Goal: Transaction & Acquisition: Obtain resource

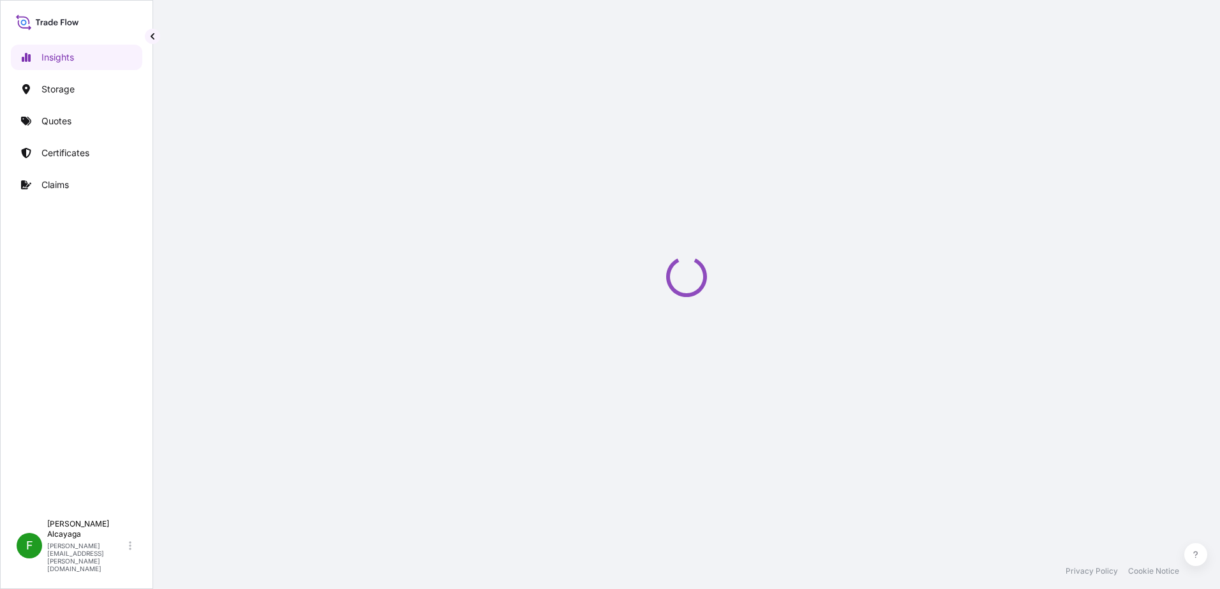
select select "2025"
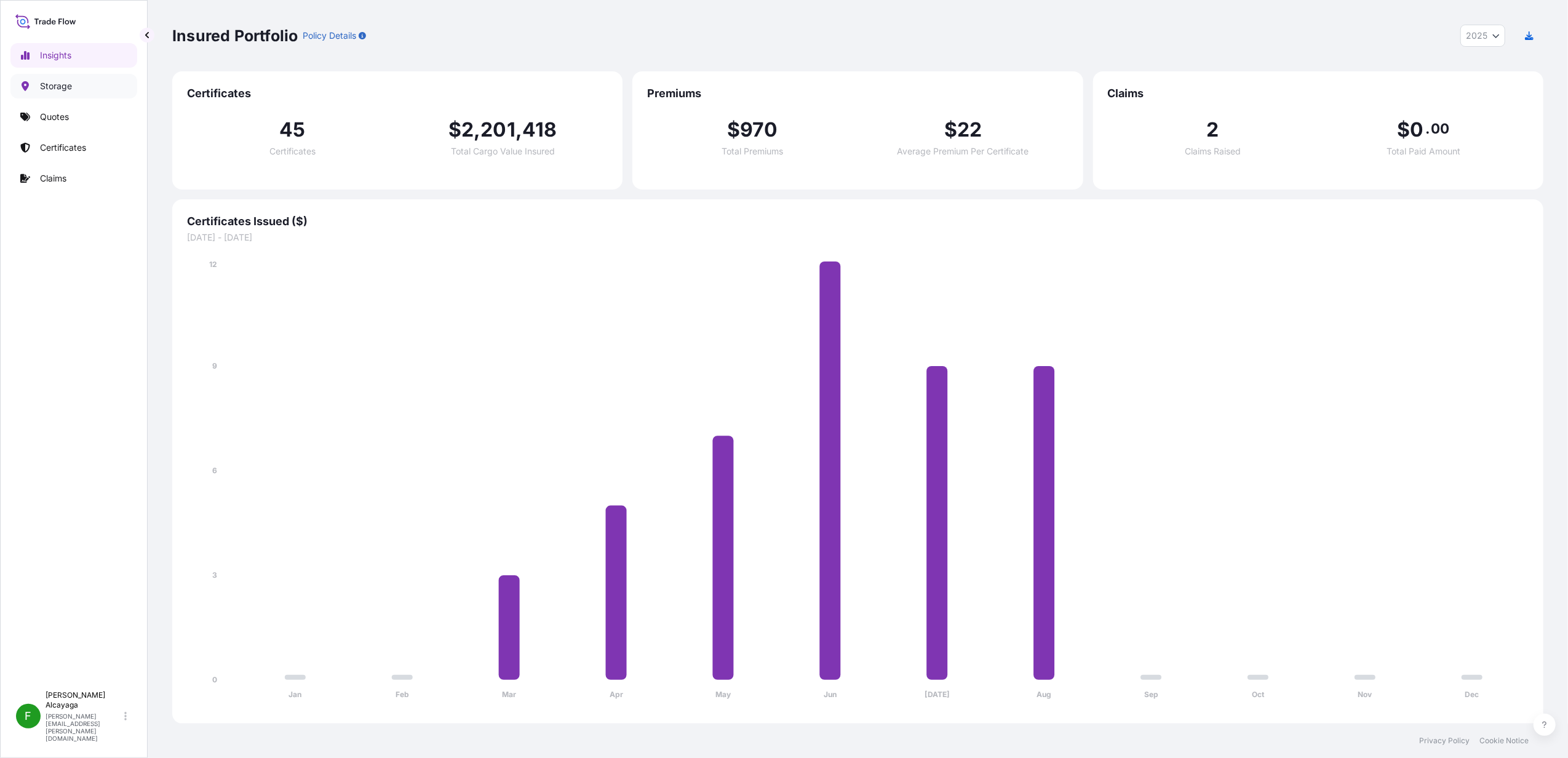
click at [82, 112] on link "Quotes" at bounding box center [73, 117] width 126 height 25
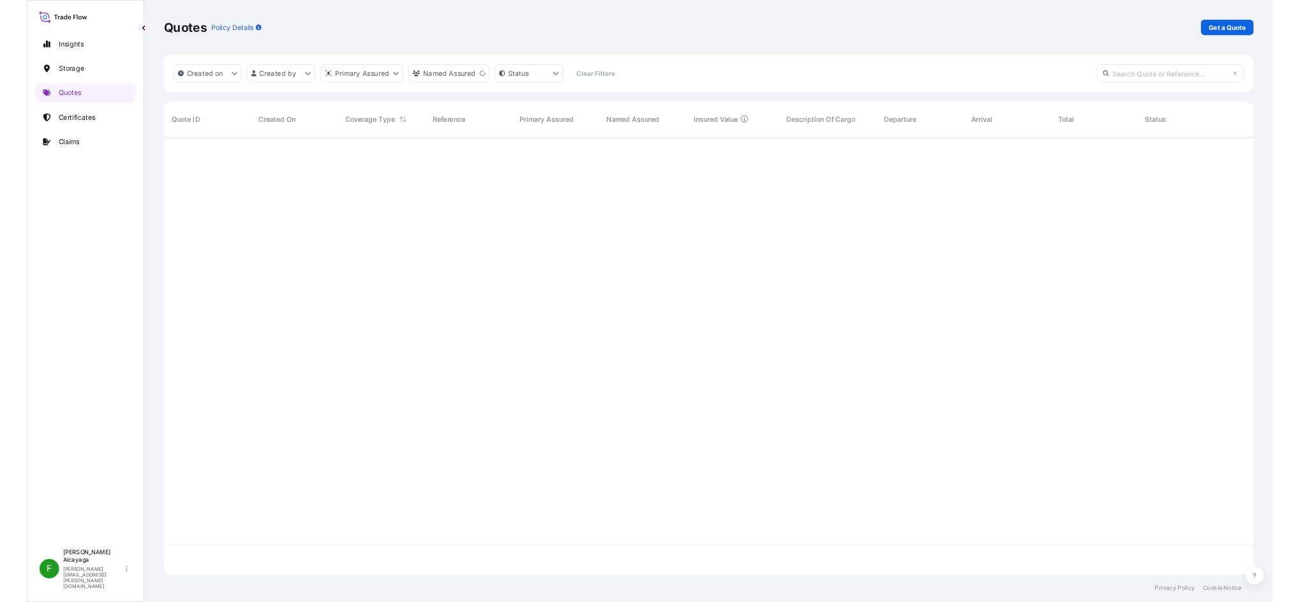
scroll to position [605, 1409]
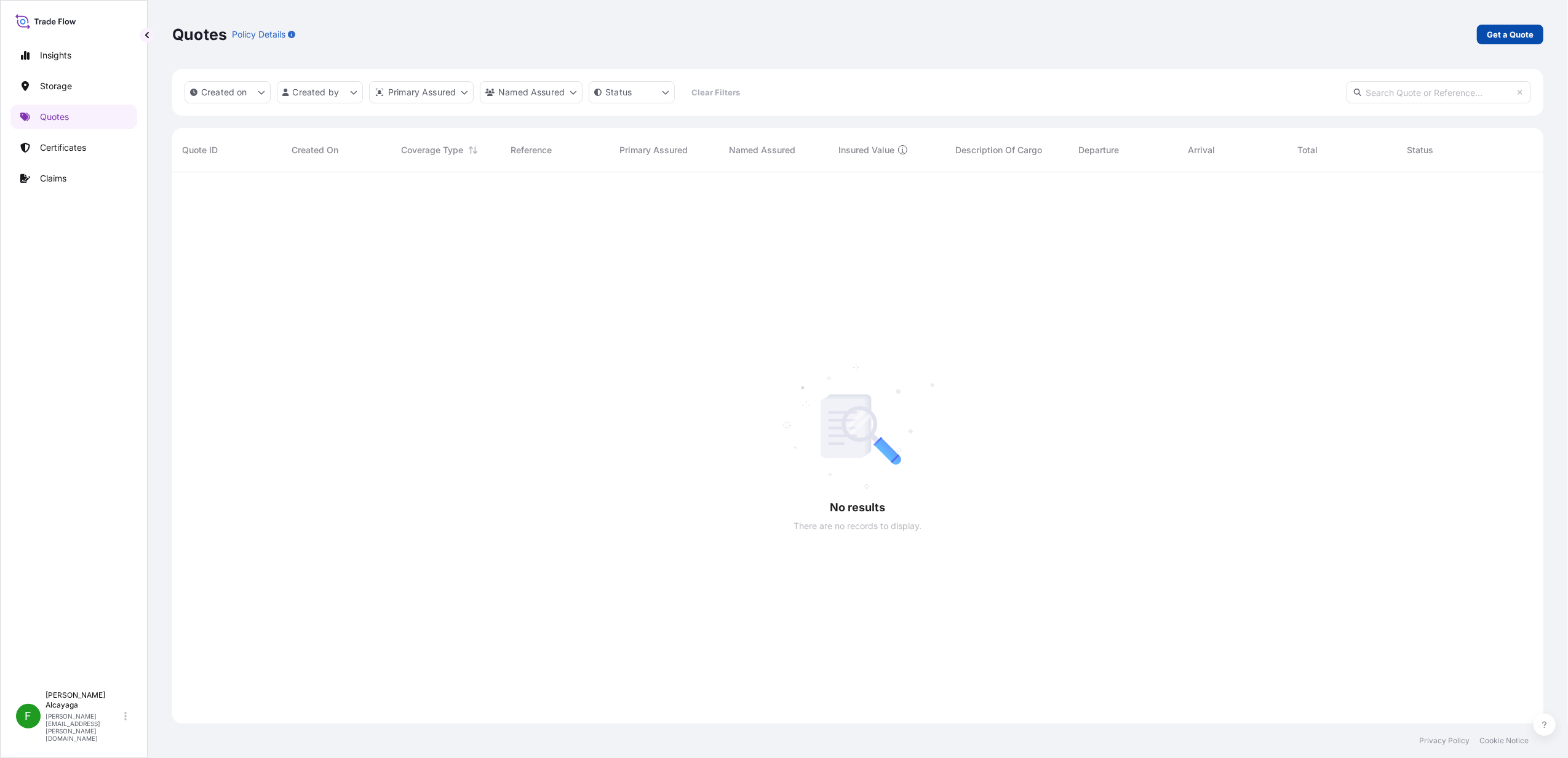
click at [1176, 25] on link "Get a Quote" at bounding box center [1510, 35] width 67 height 19
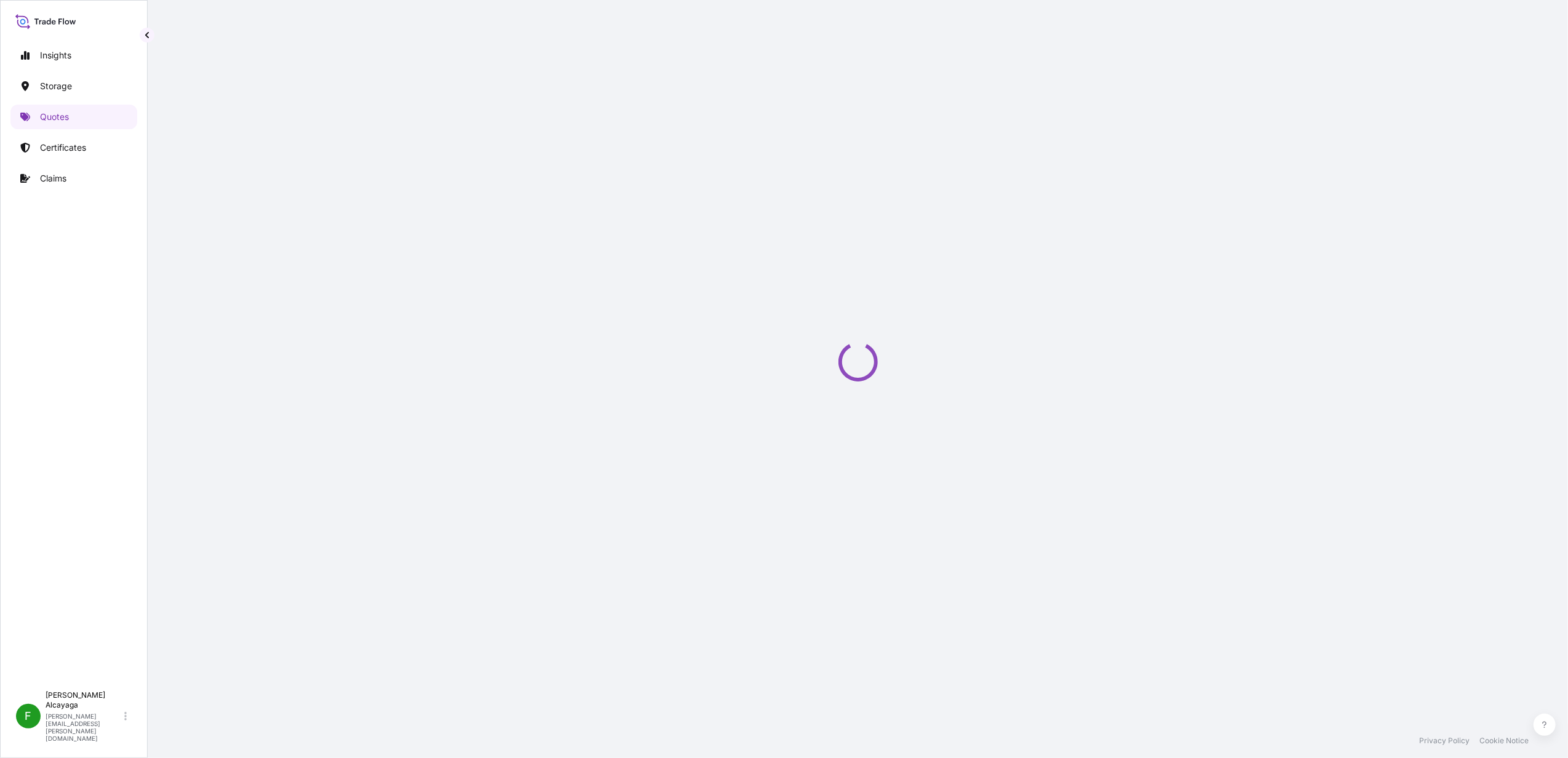
select select "Water"
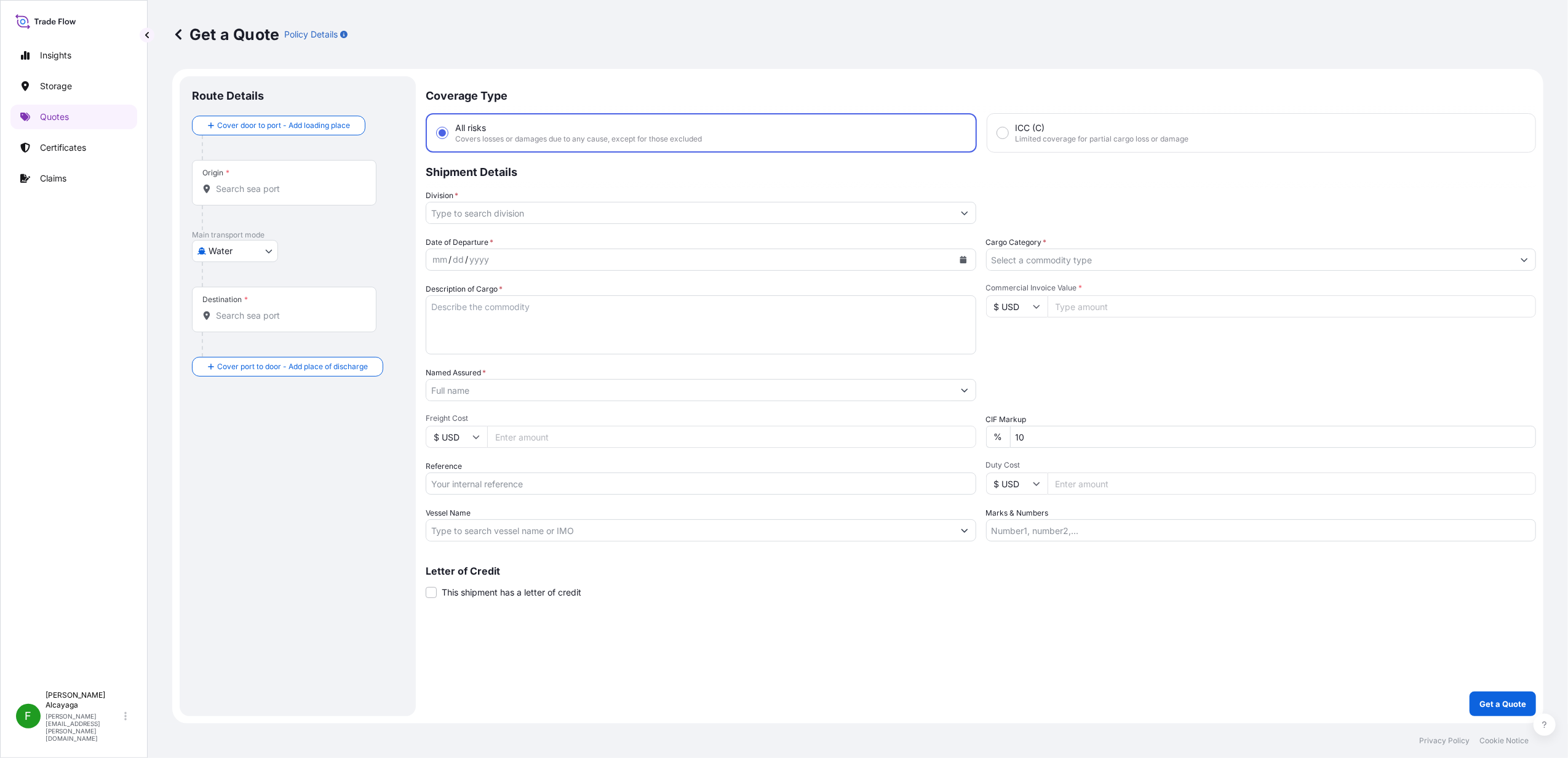
click at [464, 220] on input "Division *" at bounding box center [689, 212] width 527 height 22
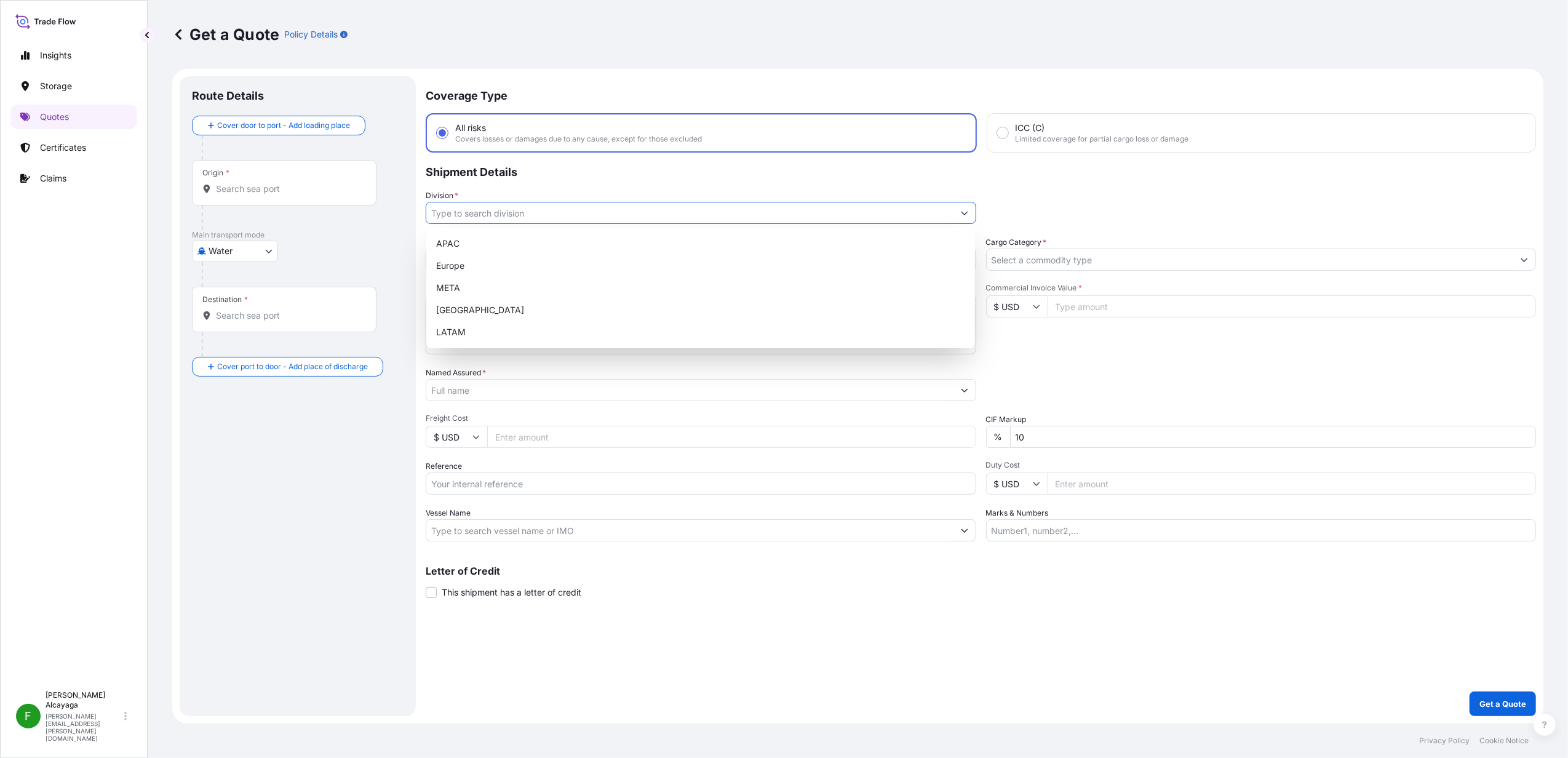
paste input "77.656.934-8"
type input "77.656.934-8"
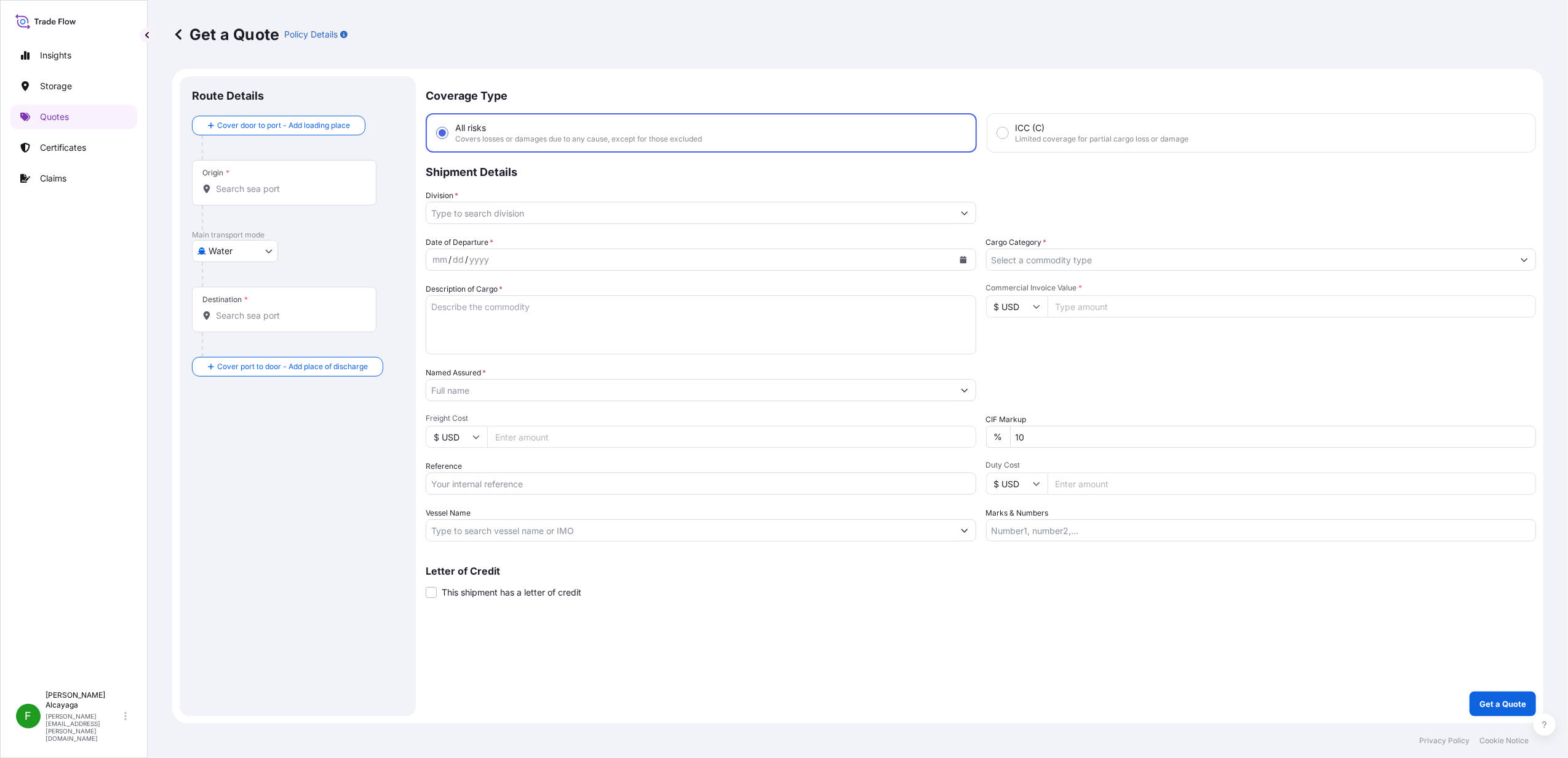
click at [502, 213] on input "Division *" at bounding box center [689, 212] width 527 height 22
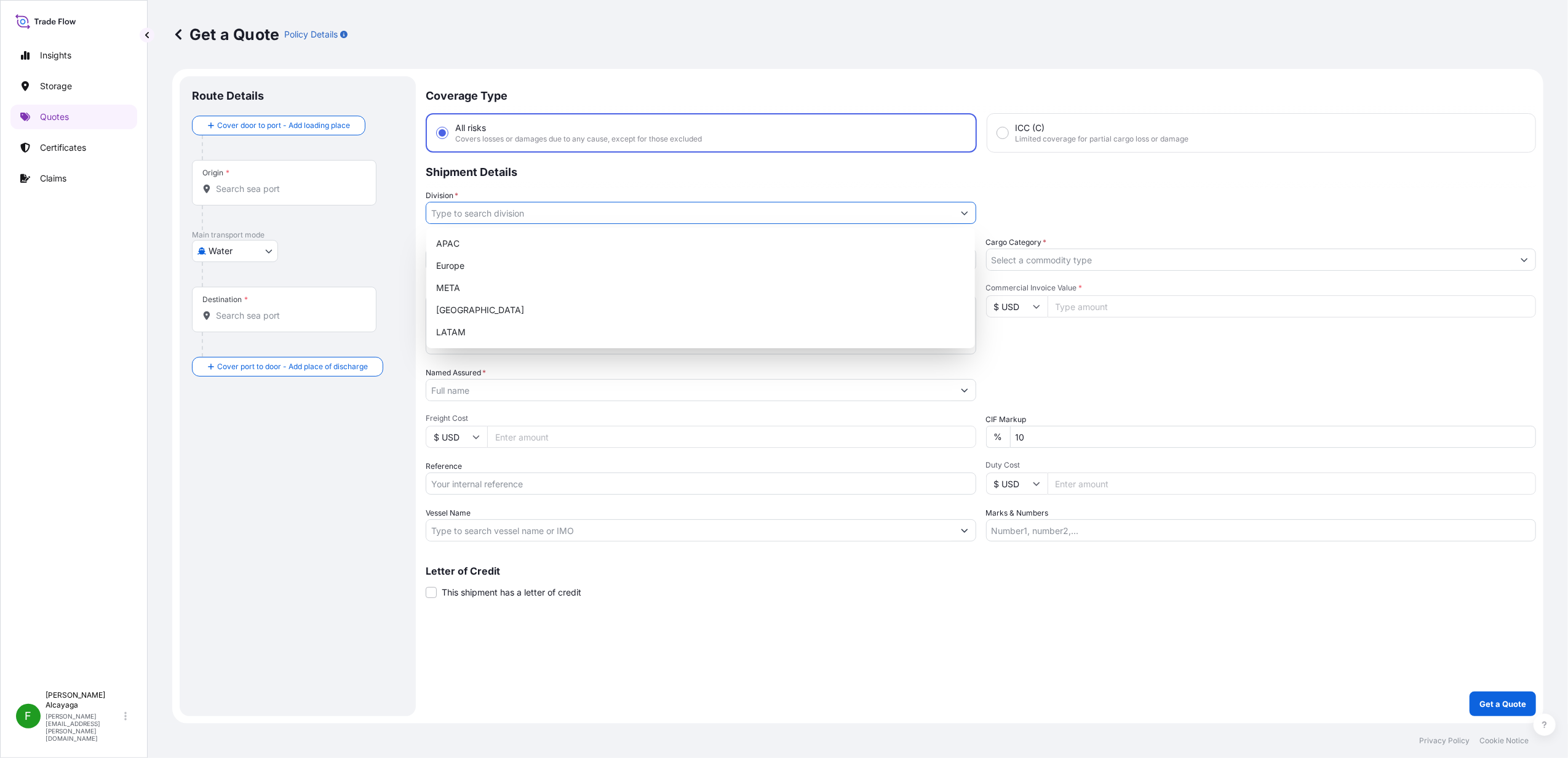
paste input "Beta Tech SpA"
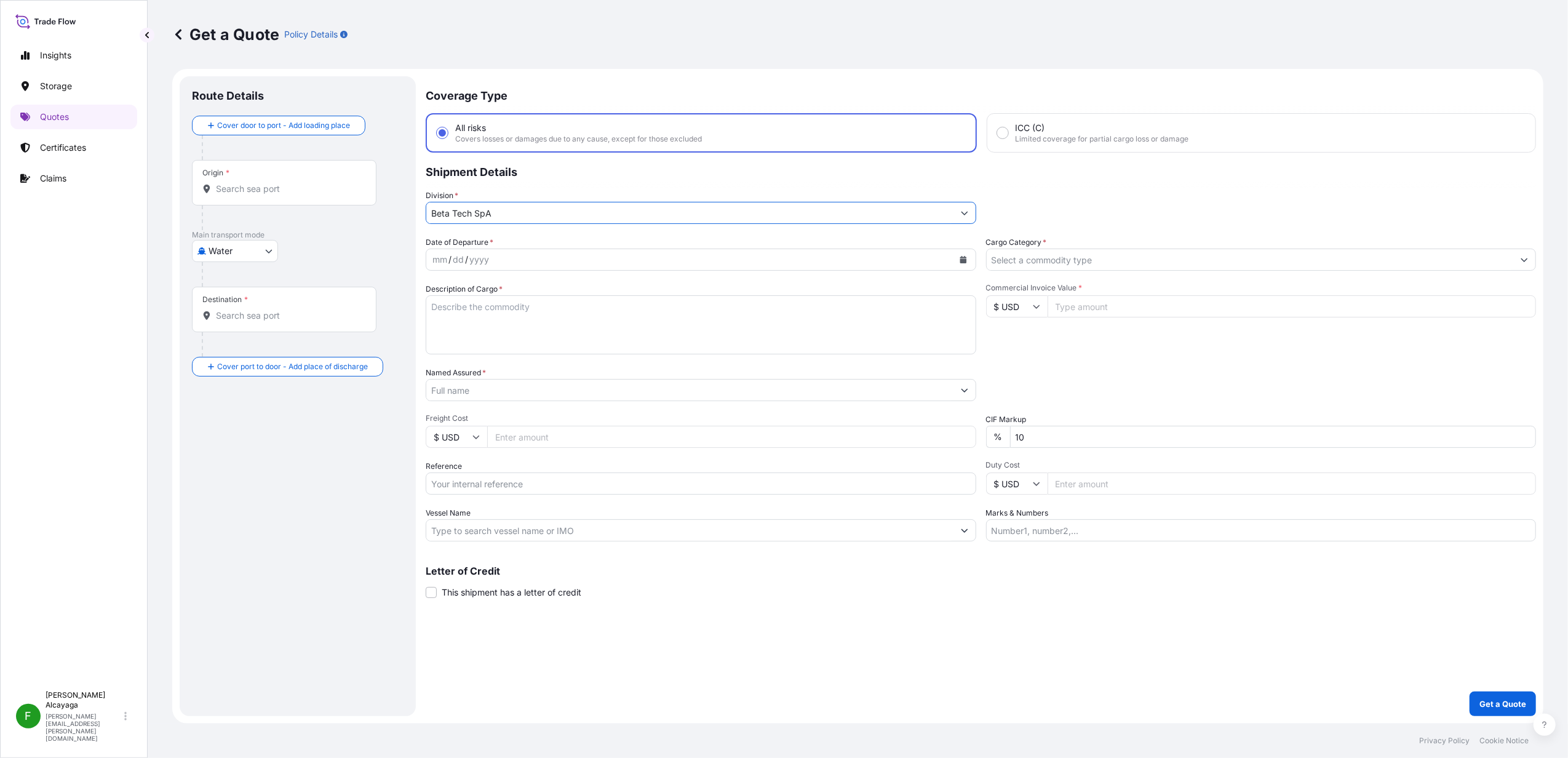
type input "Beta Tech SpA"
click at [317, 188] on input "Origin *" at bounding box center [288, 188] width 146 height 13
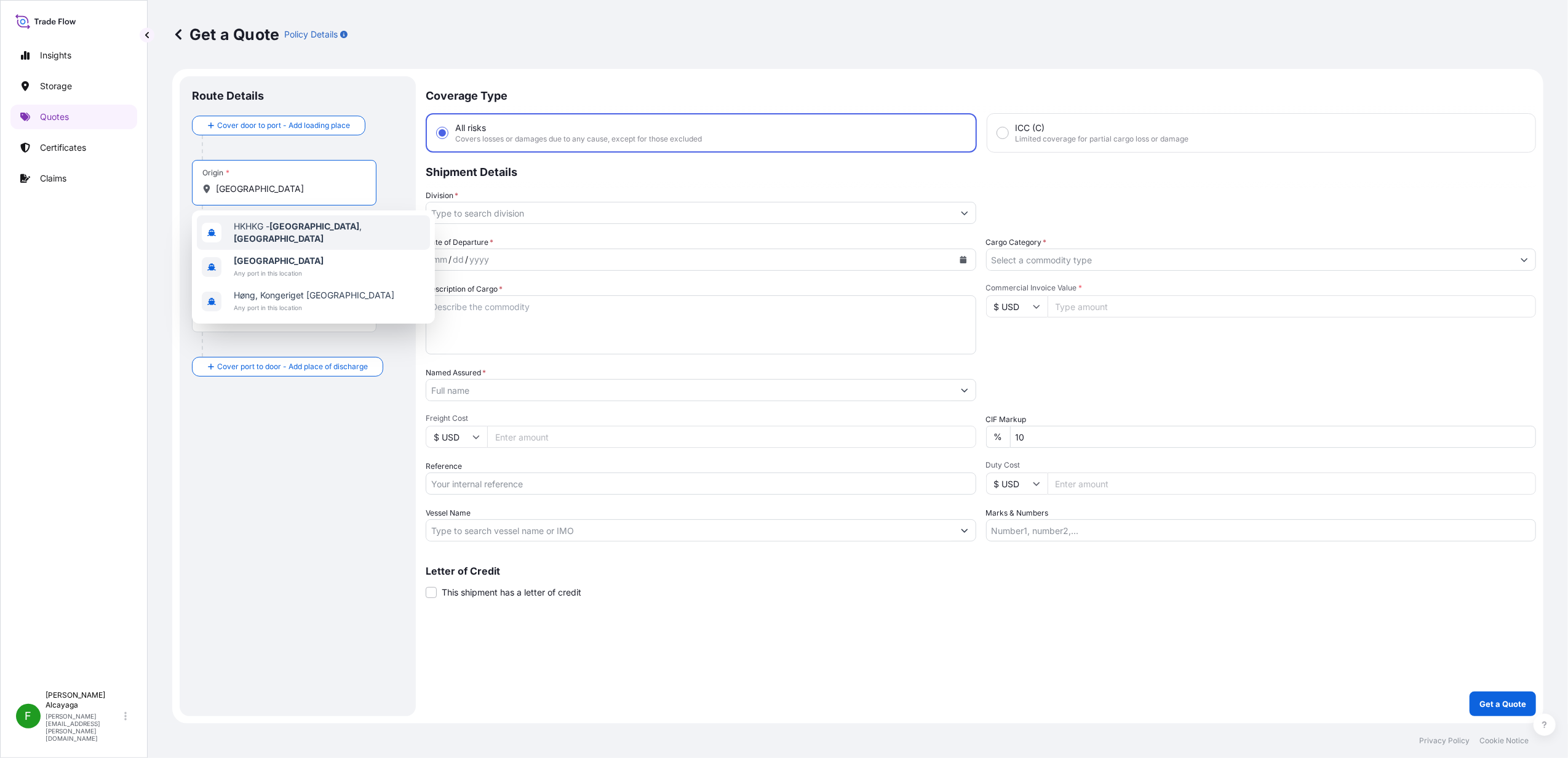
click at [327, 237] on div "HKHKG - [GEOGRAPHIC_DATA] , [GEOGRAPHIC_DATA]" at bounding box center [313, 232] width 233 height 35
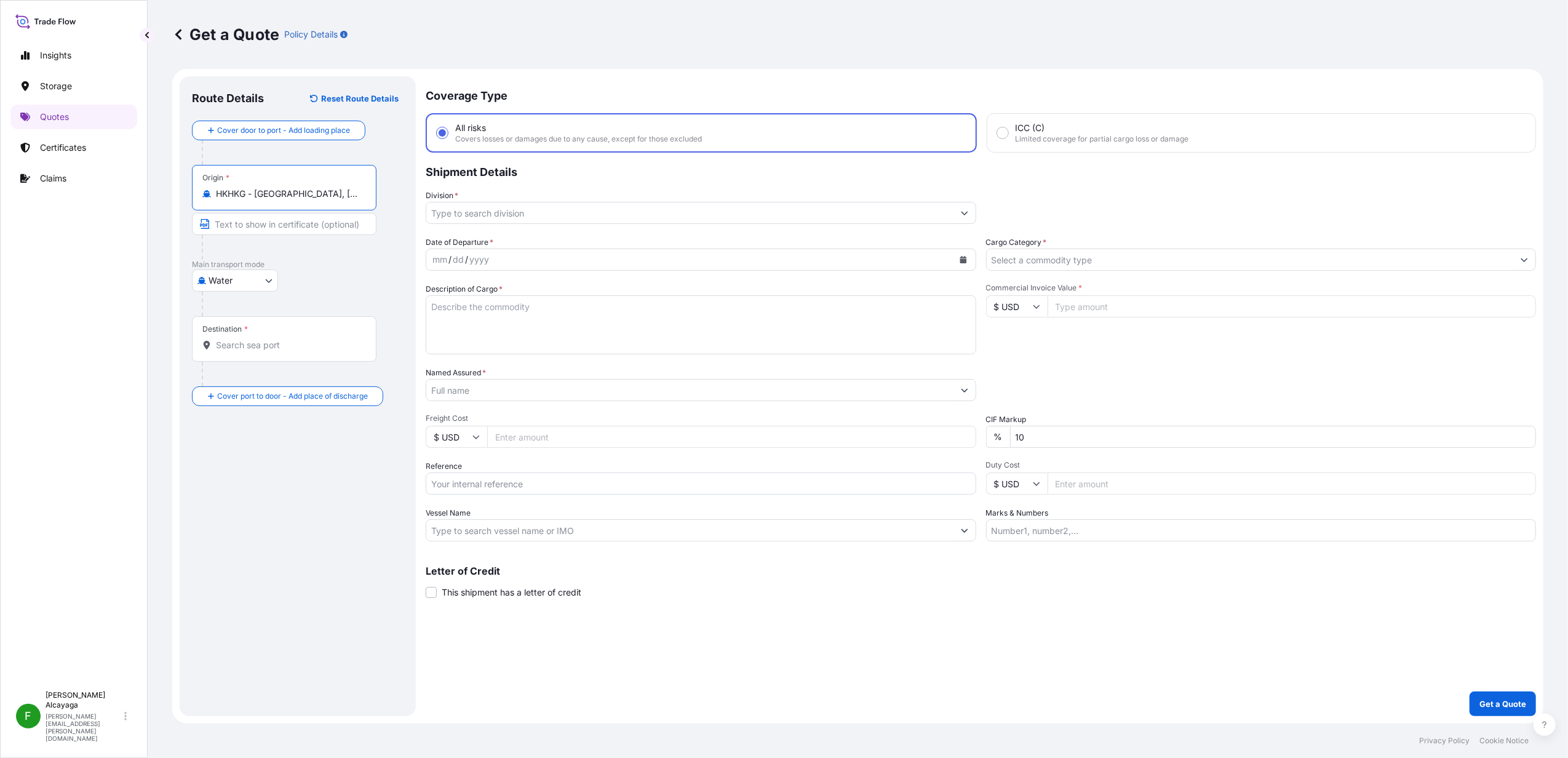
type input "HKHKG - [GEOGRAPHIC_DATA], [GEOGRAPHIC_DATA]"
click at [264, 333] on div "Destination *" at bounding box center [286, 338] width 189 height 45
click at [264, 339] on input "Destination *" at bounding box center [290, 345] width 149 height 13
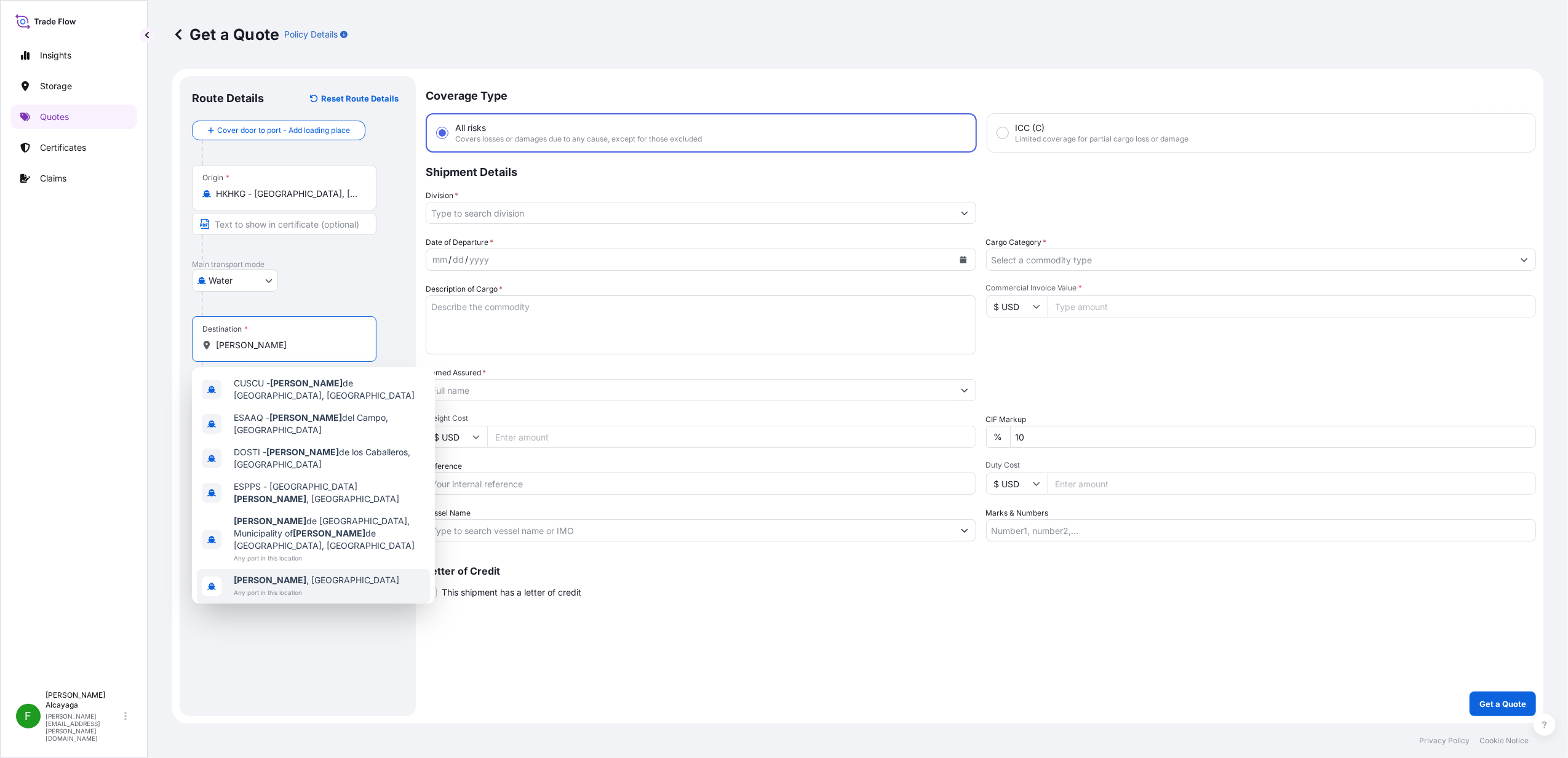
click at [328, 568] on div "[GEOGRAPHIC_DATA] , [GEOGRAPHIC_DATA] Any port in this location" at bounding box center [313, 586] width 233 height 35
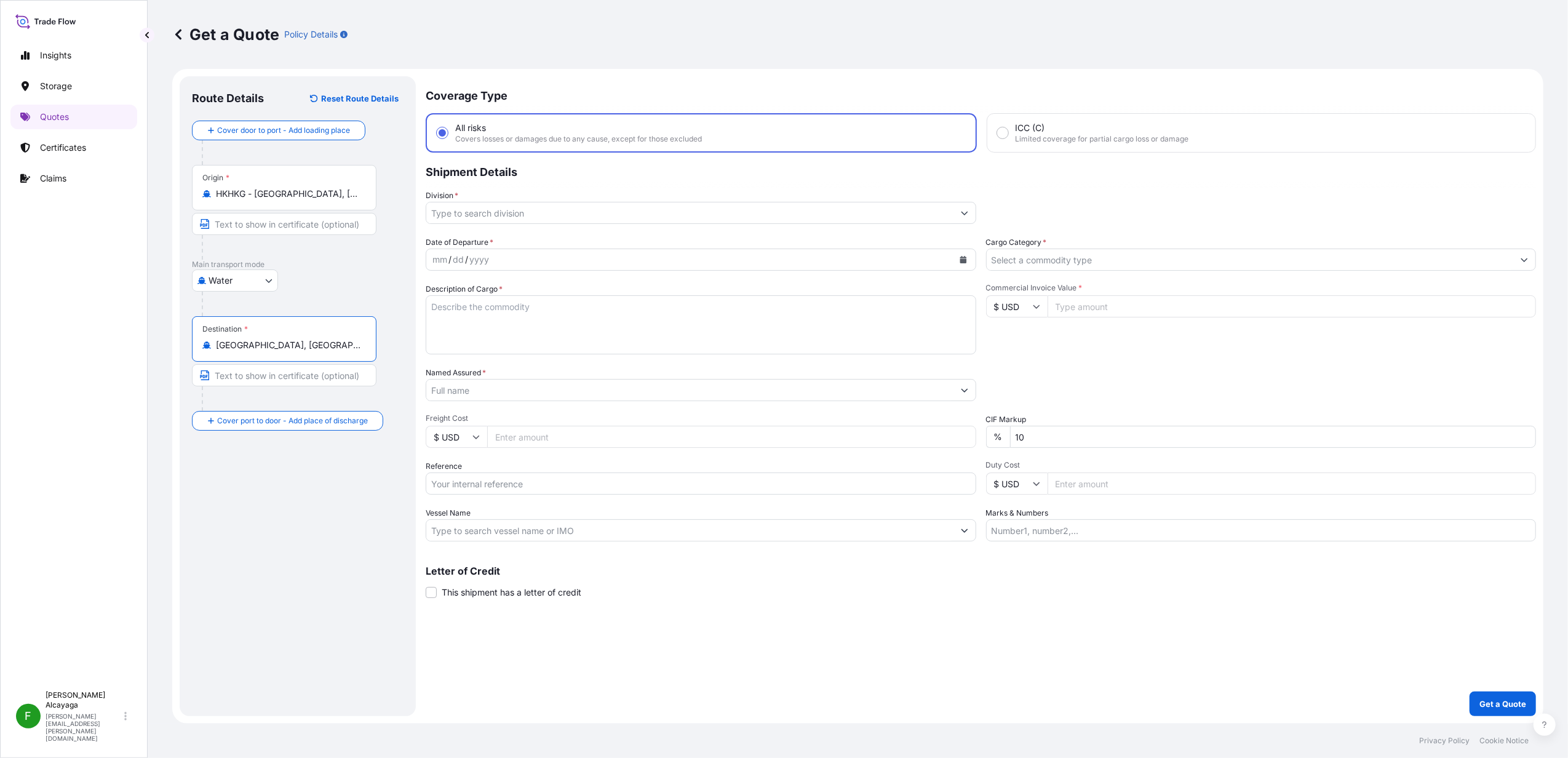
type input "[GEOGRAPHIC_DATA], [GEOGRAPHIC_DATA]"
click at [241, 269] on body "0 options available. 10 options available. 0 options available. 6 options avail…" at bounding box center [784, 379] width 1568 height 758
click at [242, 313] on div "Air" at bounding box center [234, 312] width 76 height 22
select select "Air"
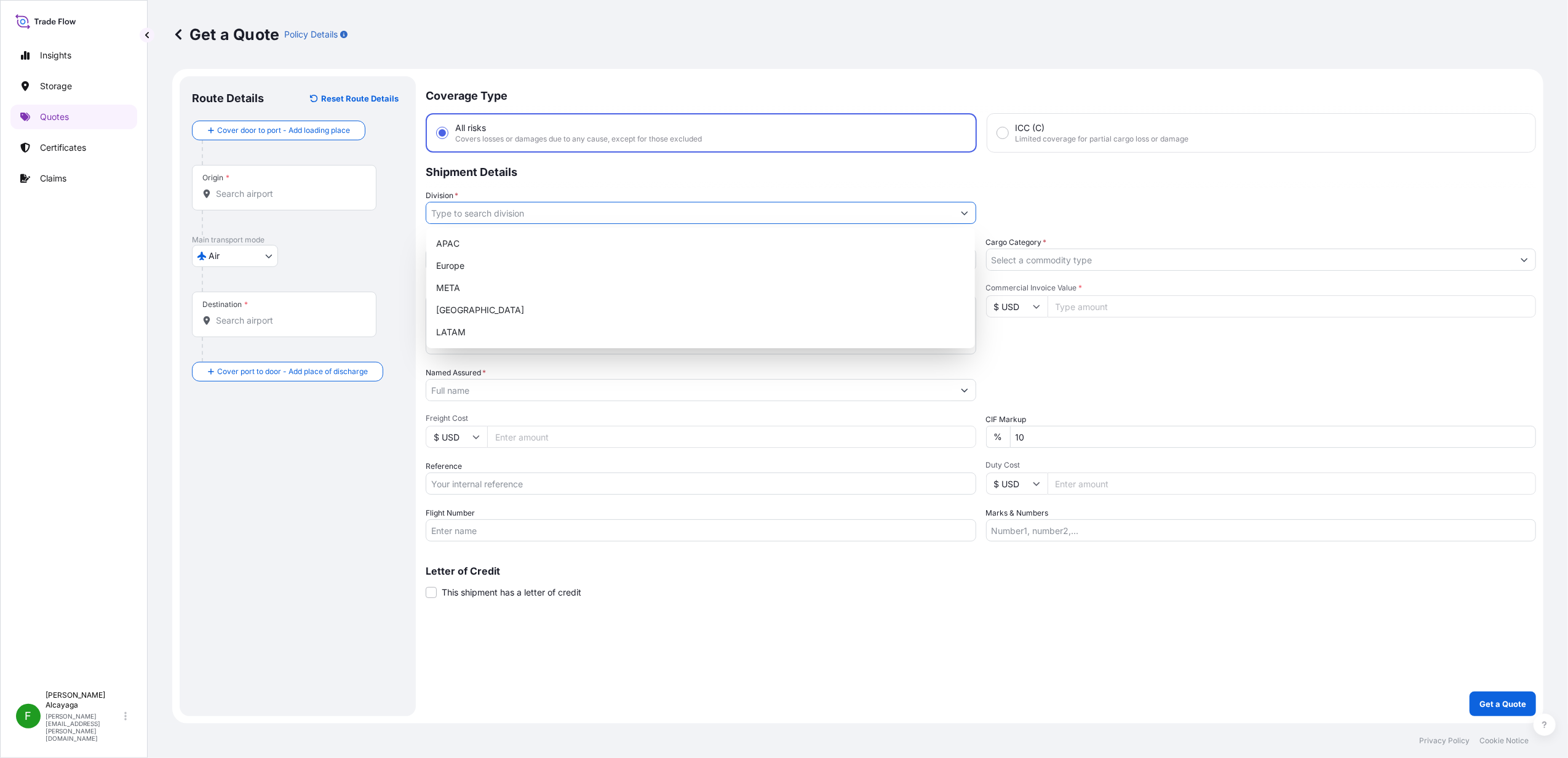
click at [545, 219] on input "Division *" at bounding box center [689, 212] width 527 height 22
click at [502, 328] on div "LATAM" at bounding box center [700, 332] width 539 height 22
type input "LATAM"
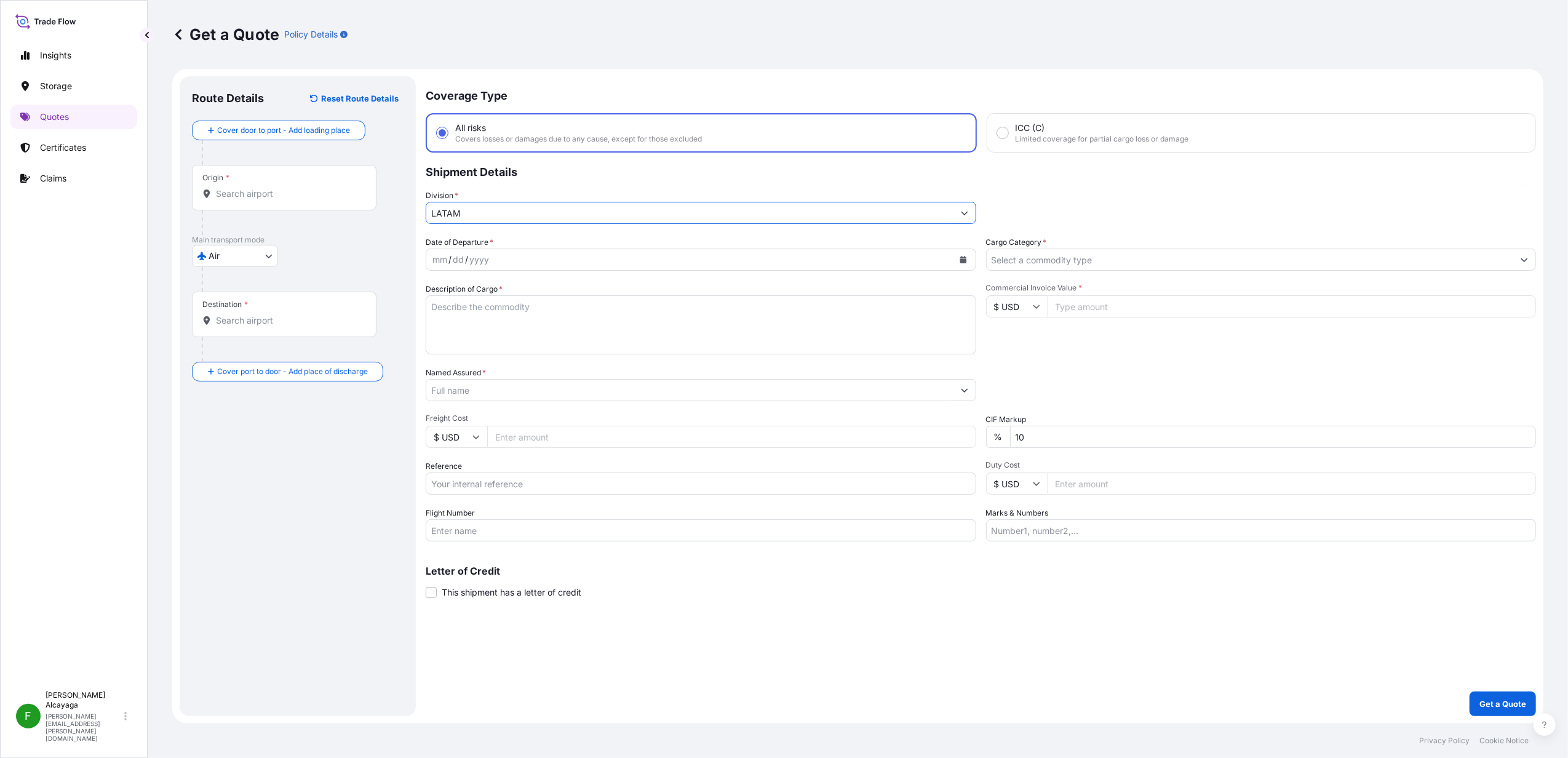
click at [531, 259] on div "mm / dd / yyyy" at bounding box center [689, 259] width 527 height 22
click at [425, 262] on div "mm / dd / yyyy" at bounding box center [700, 259] width 551 height 22
click at [434, 262] on div "mm" at bounding box center [440, 259] width 17 height 14
click at [507, 284] on div "Description of Cargo *" at bounding box center [700, 318] width 551 height 71
click at [520, 259] on div "mm / dd / yyyy" at bounding box center [689, 259] width 527 height 22
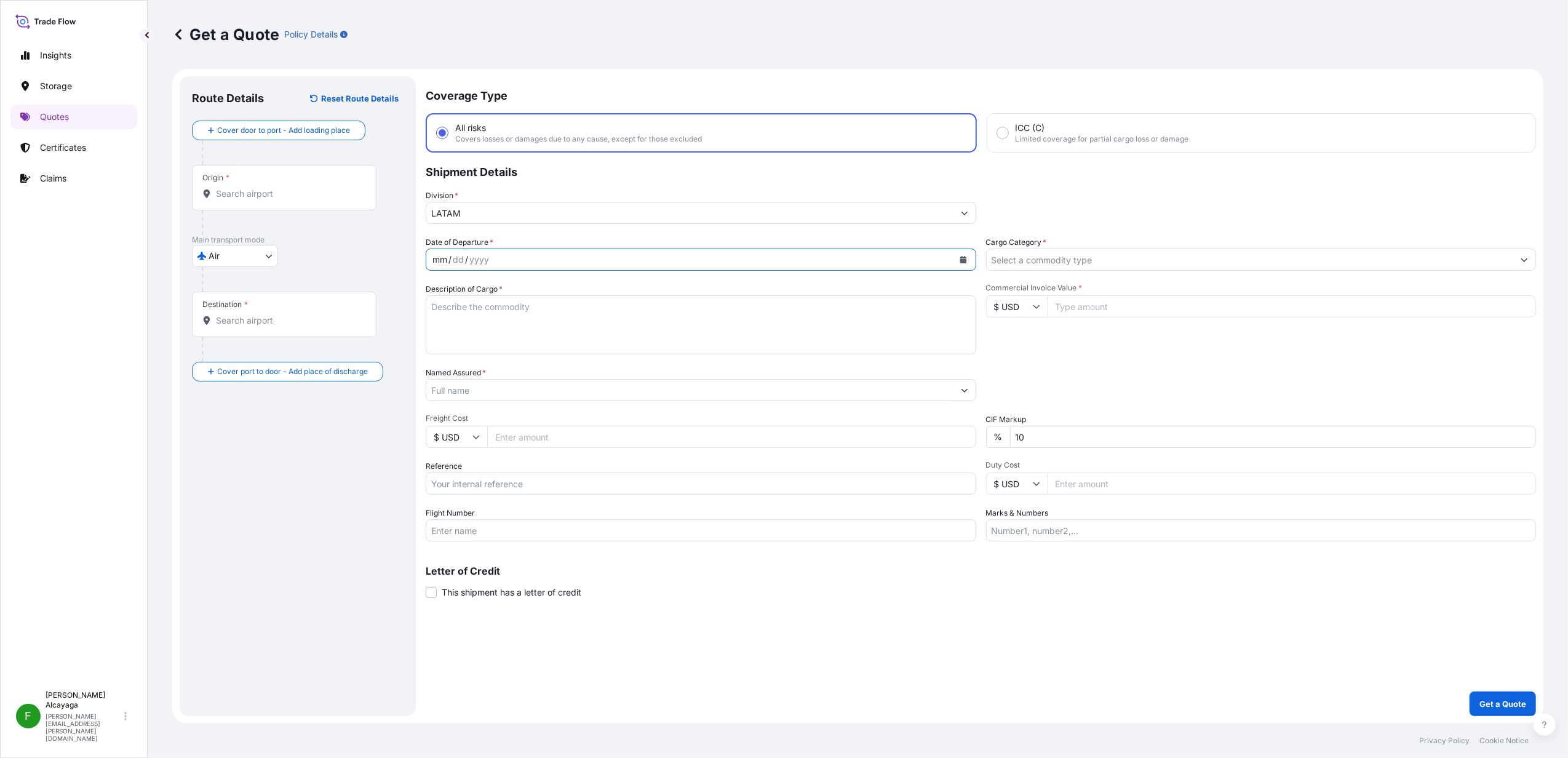
click at [521, 259] on div "mm / dd / yyyy" at bounding box center [689, 259] width 527 height 22
click at [964, 261] on icon "Calendar" at bounding box center [962, 259] width 7 height 8
click at [455, 290] on button "Previous" at bounding box center [451, 294] width 27 height 19
click at [454, 447] on div "31" at bounding box center [446, 455] width 22 height 22
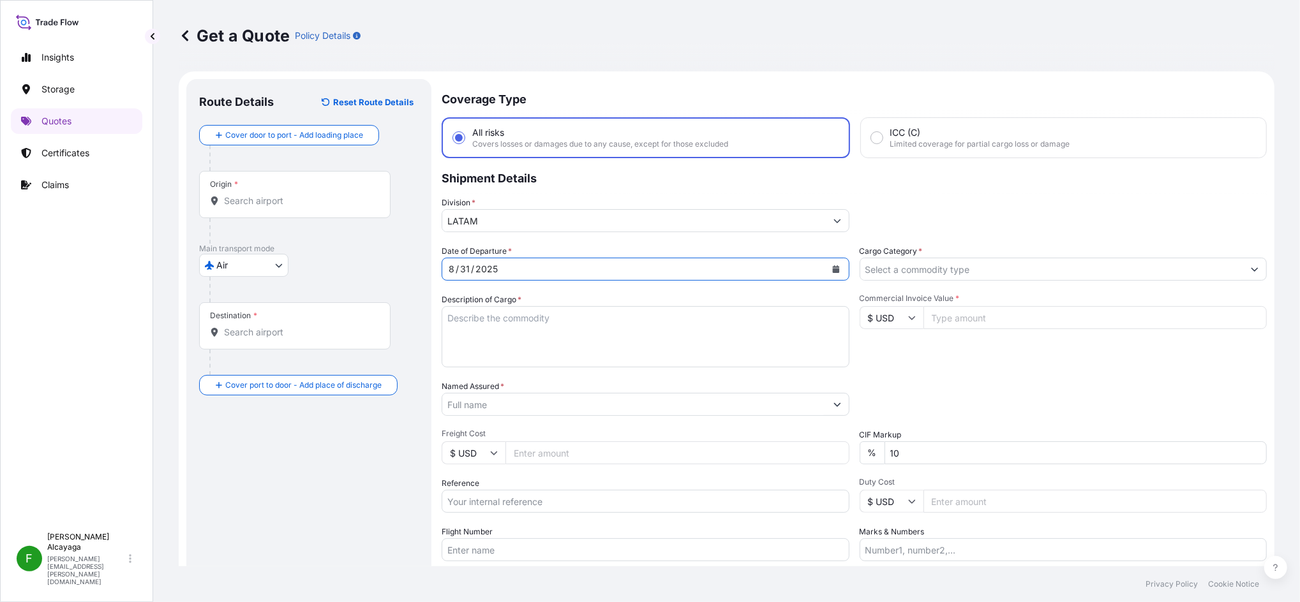
click at [493, 337] on textarea "Description of Cargo *" at bounding box center [645, 336] width 408 height 61
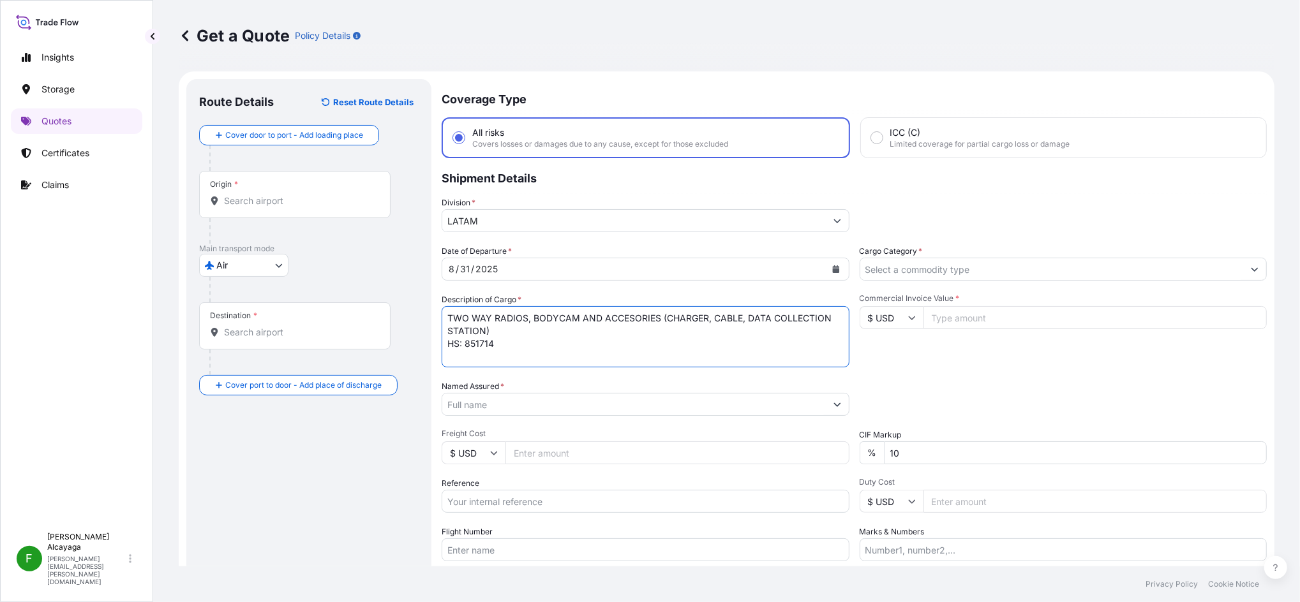
type textarea "TWO WAY RADIOS, BODYCAM AND ACCESORIES (CHARGER, CABLE, DATA COLLECTION STATION…"
click at [283, 196] on input "Origin *" at bounding box center [299, 201] width 151 height 13
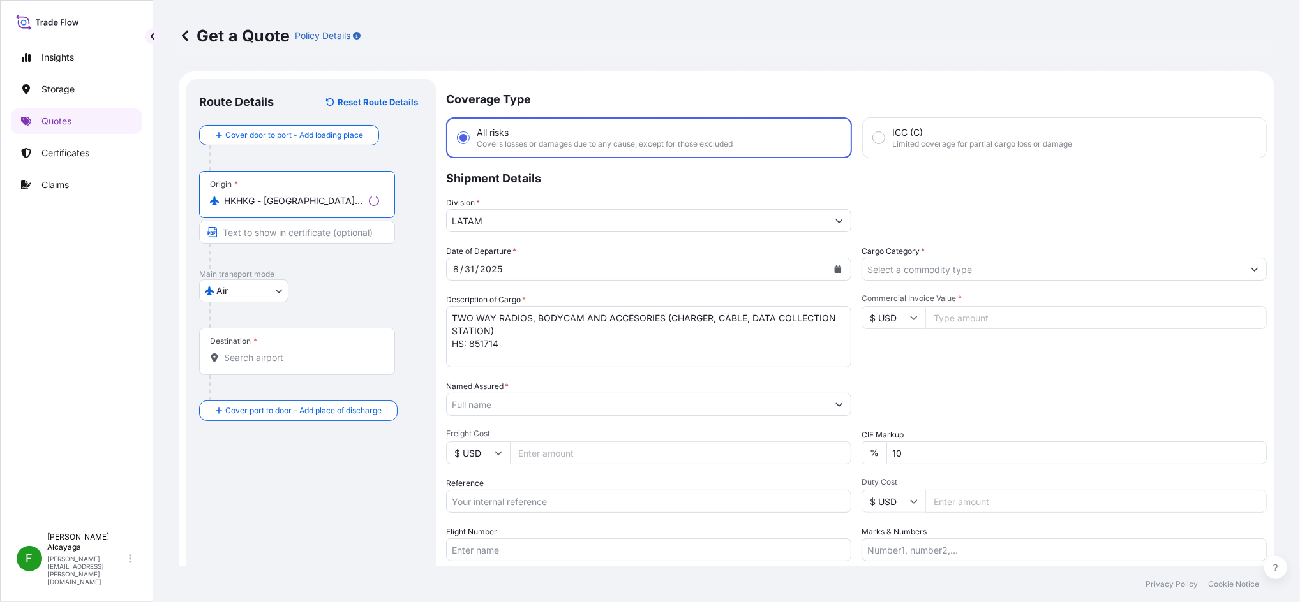
type input "HKHKG - [GEOGRAPHIC_DATA], [GEOGRAPHIC_DATA]"
click at [262, 359] on input "Destination *" at bounding box center [301, 358] width 155 height 13
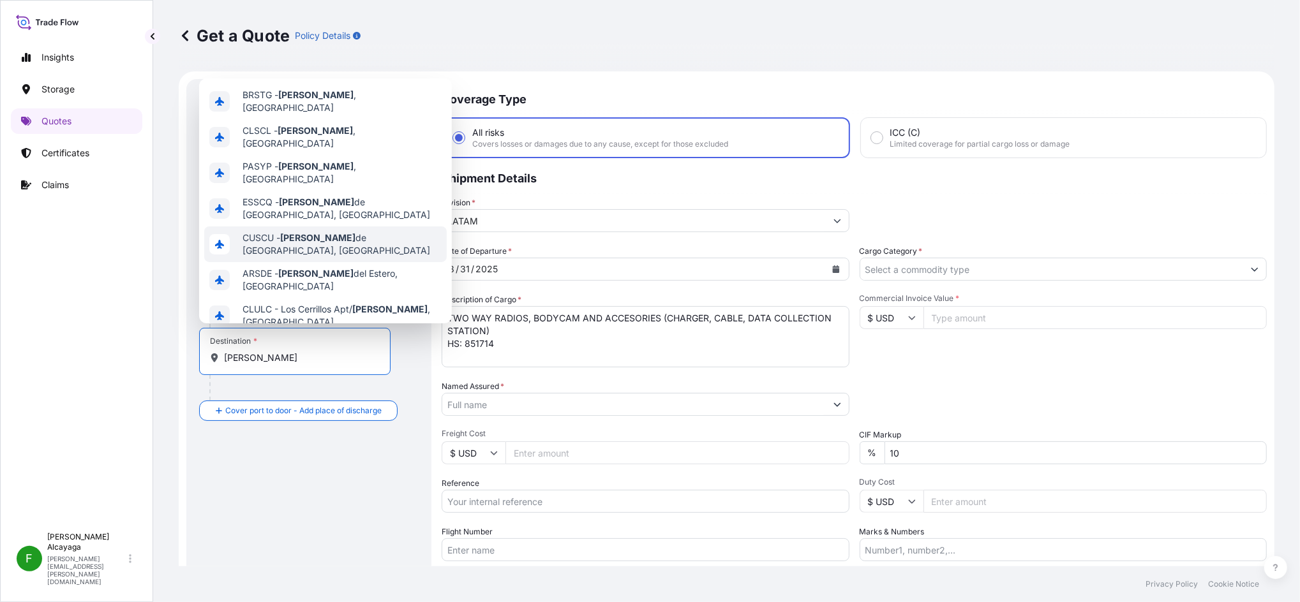
scroll to position [64, 0]
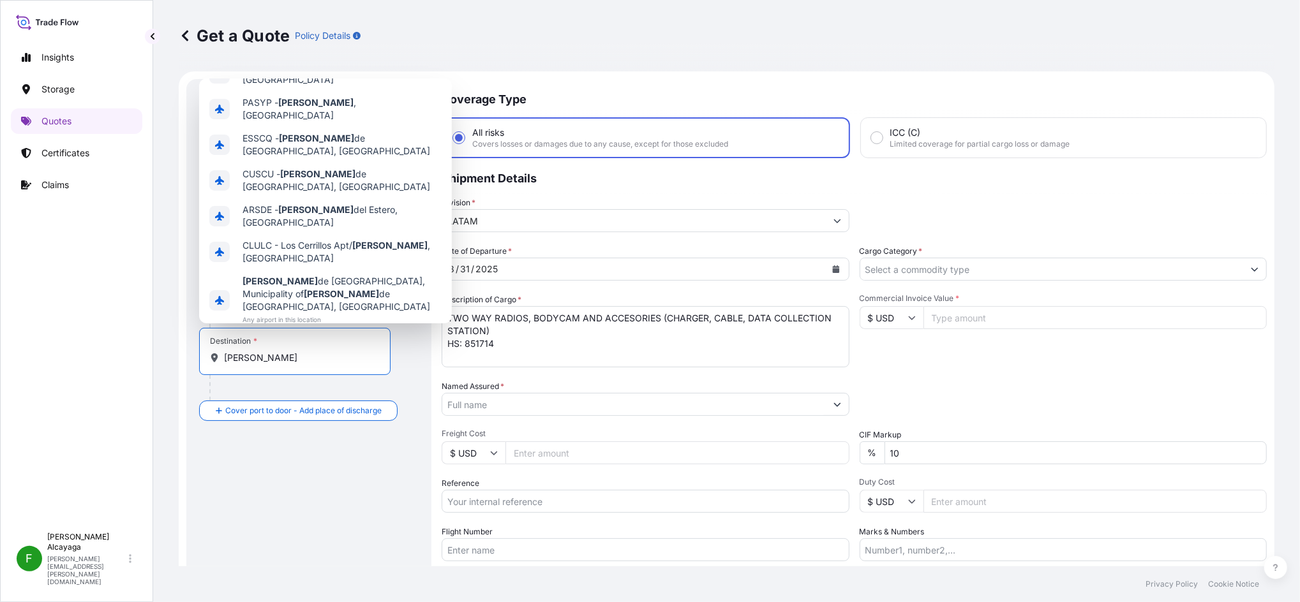
click at [325, 331] on div "[GEOGRAPHIC_DATA] , [GEOGRAPHIC_DATA] Any airport in this location" at bounding box center [325, 349] width 242 height 36
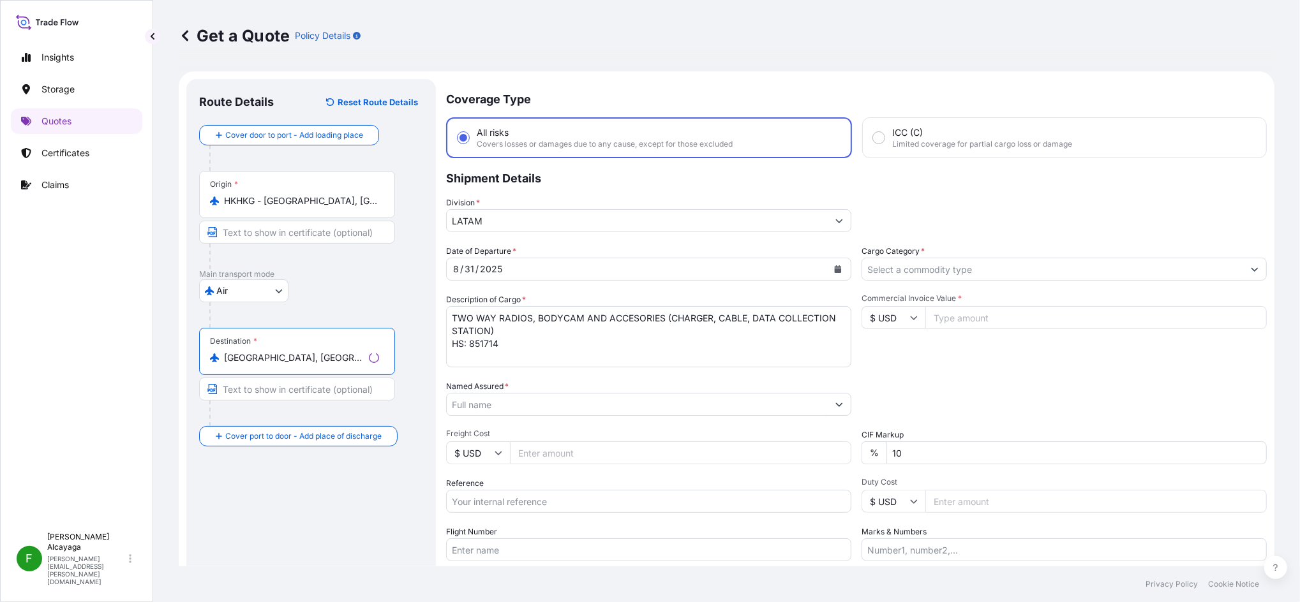
type input "[GEOGRAPHIC_DATA], [GEOGRAPHIC_DATA]"
click at [344, 483] on div "Route Details Reset Route Details Cover door to port - Add loading place Place …" at bounding box center [311, 368] width 224 height 552
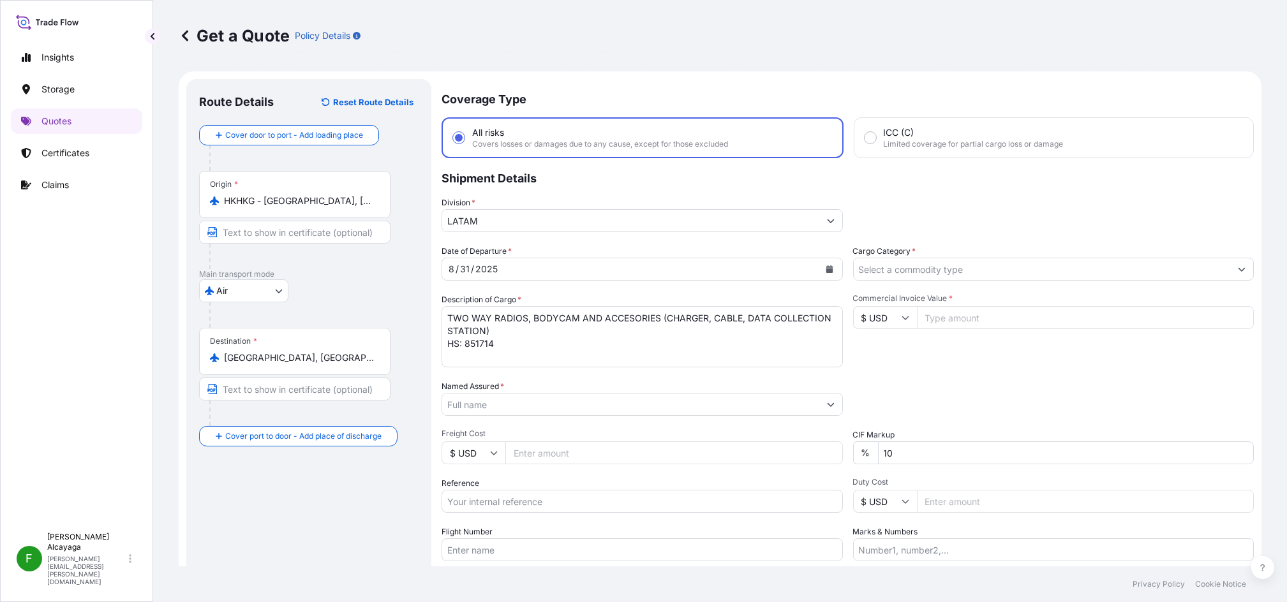
click at [582, 404] on input "Named Assured *" at bounding box center [630, 404] width 377 height 23
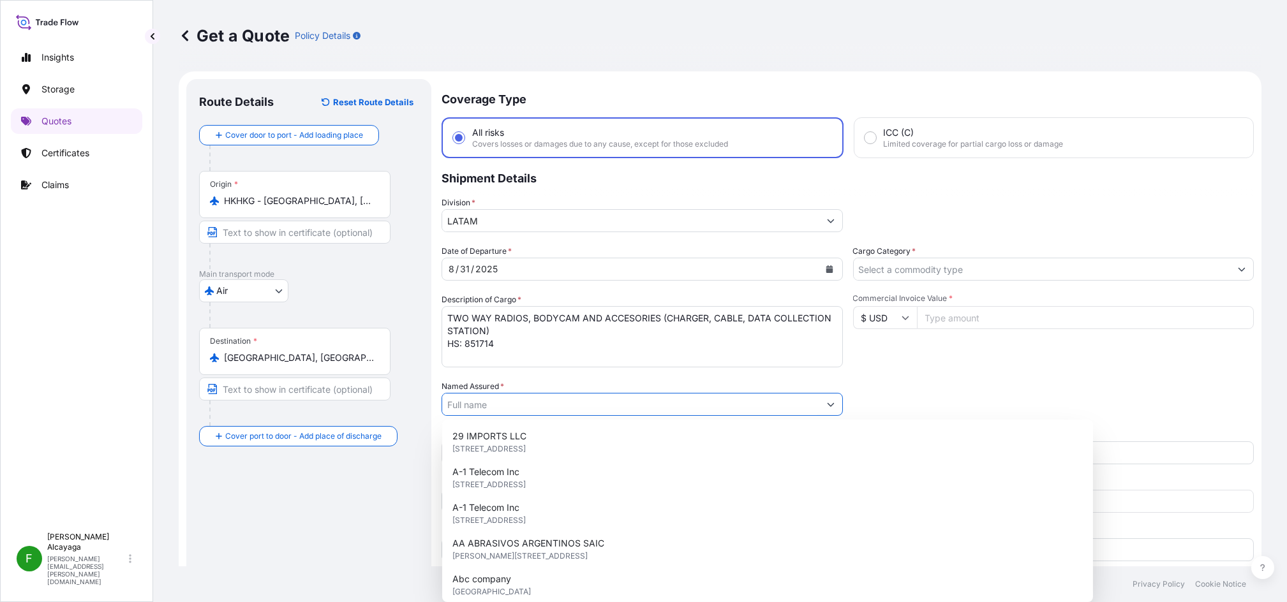
paste input "Beta Tech SpA"
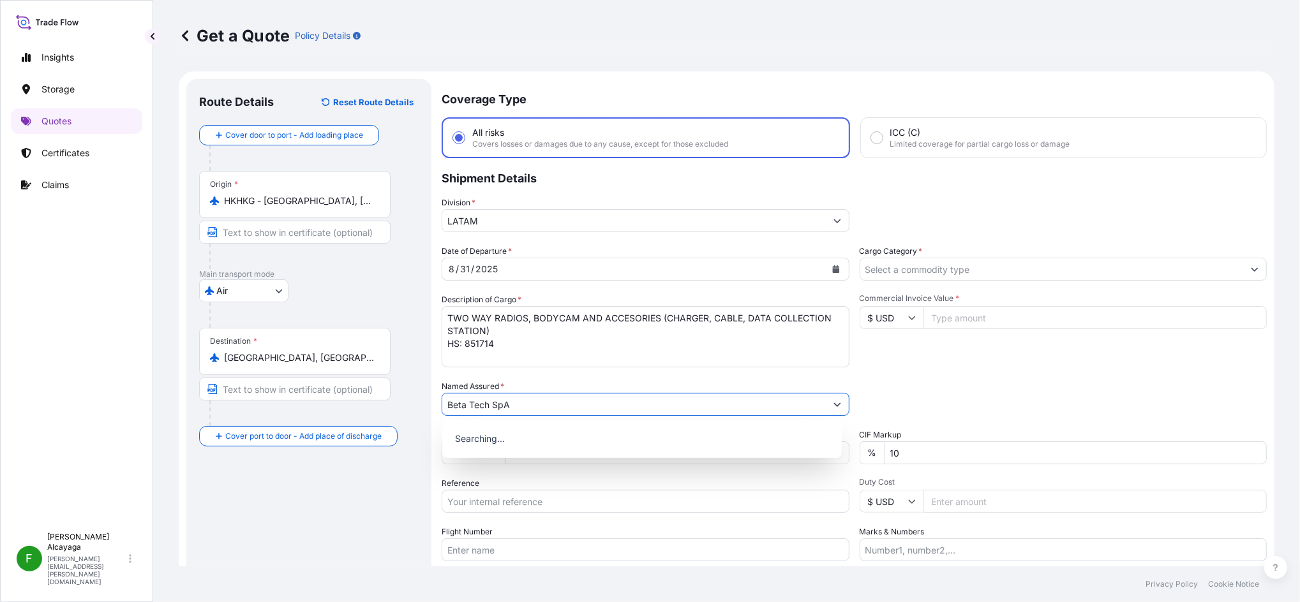
type input "Beta Tech SpA"
click at [905, 380] on div "Packing Category Type to search a container mode Please select a primary mode o…" at bounding box center [1063, 398] width 408 height 36
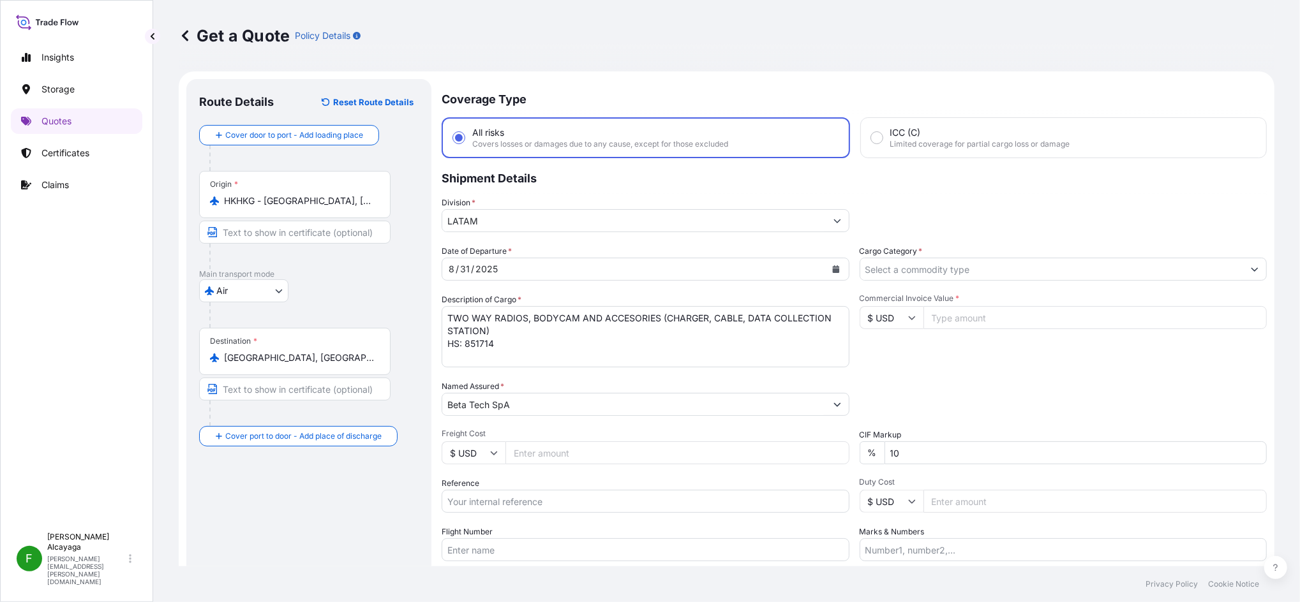
click at [604, 443] on input "Freight Cost" at bounding box center [677, 452] width 344 height 23
type input "10904"
type input "10904.40"
click at [957, 371] on div "Date of Departure * [DATE] Cargo Category * Description of Cargo * TWO WAY RADI…" at bounding box center [853, 403] width 825 height 316
click at [516, 503] on input "Reference" at bounding box center [645, 501] width 408 height 23
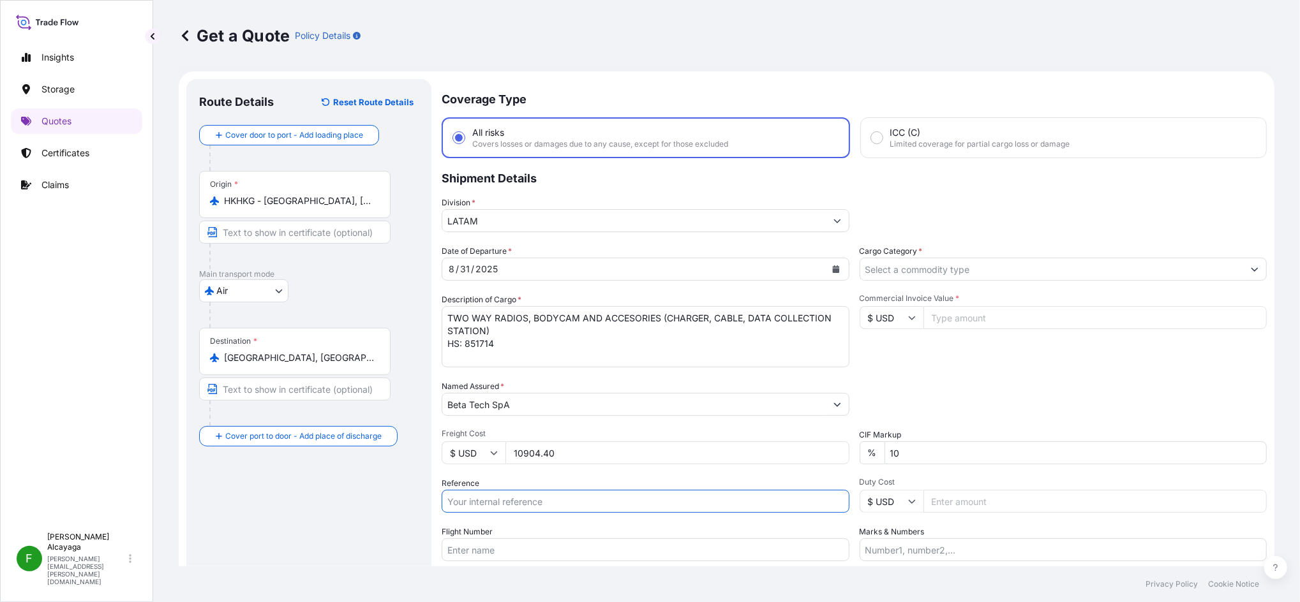
paste input "SCL-JT-AIR-001374"
type input "SCL-JT-AIR-001374"
click at [931, 396] on div "Packing Category Type to search a container mode Please select a primary mode o…" at bounding box center [1063, 398] width 408 height 36
click at [914, 464] on div "Date of Departure * [DATE] Cargo Category * Description of Cargo * TWO WAY RADI…" at bounding box center [853, 403] width 825 height 316
click at [968, 329] on div "Commercial Invoice Value * $ USD" at bounding box center [1063, 330] width 408 height 74
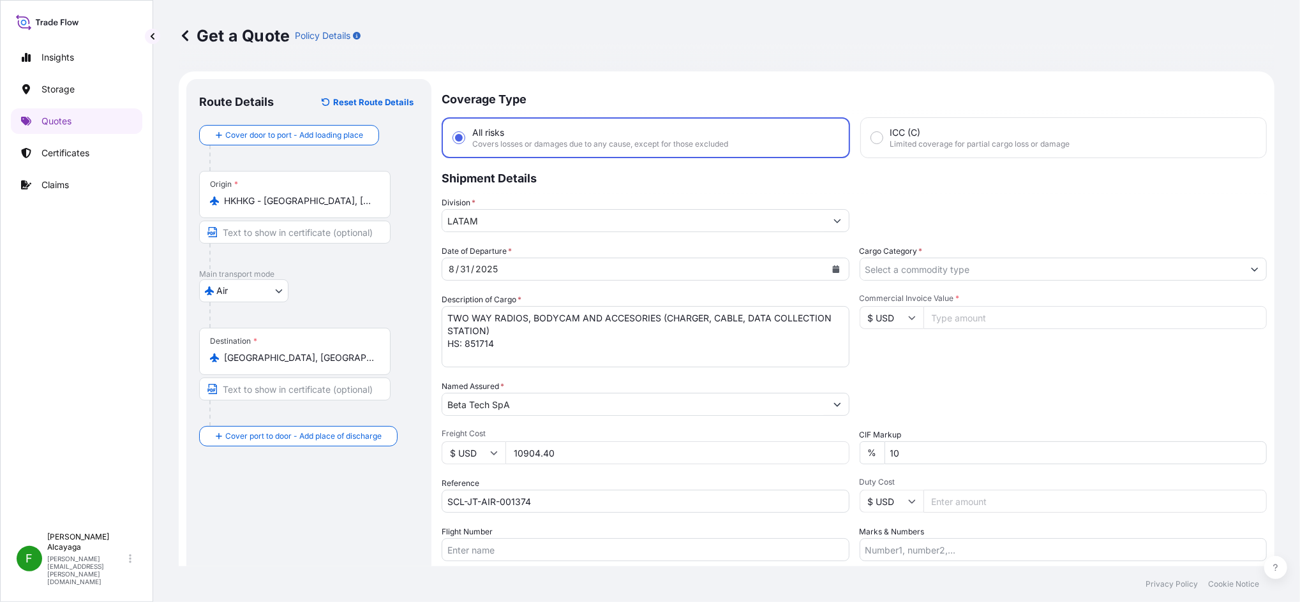
click at [979, 318] on input "Commercial Invoice Value *" at bounding box center [1095, 317] width 344 height 23
paste input "300.86"
click at [553, 354] on textarea "TWO WAY RADIOS, BODYCAM AND ACCESORIES (CHARGER, CABLE, DATA COLLECTION STATION…" at bounding box center [645, 336] width 408 height 61
click at [971, 438] on div "CIF Markup % 10" at bounding box center [1063, 447] width 408 height 36
click at [968, 447] on input "10" at bounding box center [1075, 452] width 383 height 23
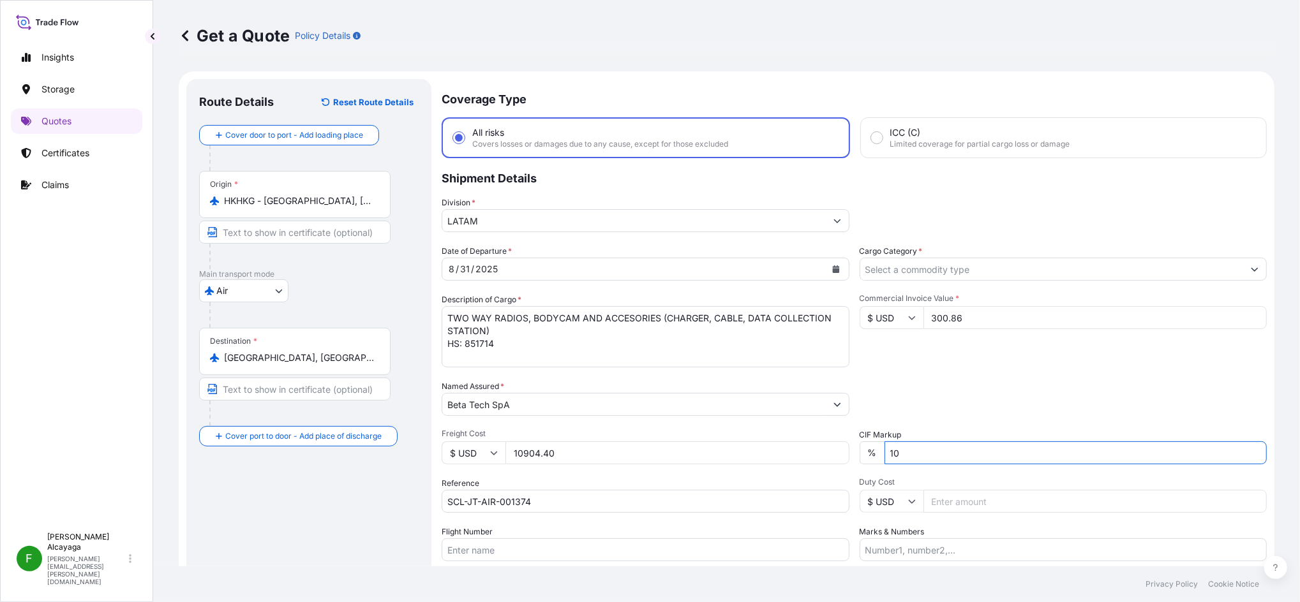
click at [975, 310] on input "300.86" at bounding box center [1095, 317] width 344 height 23
paste input "1155.75"
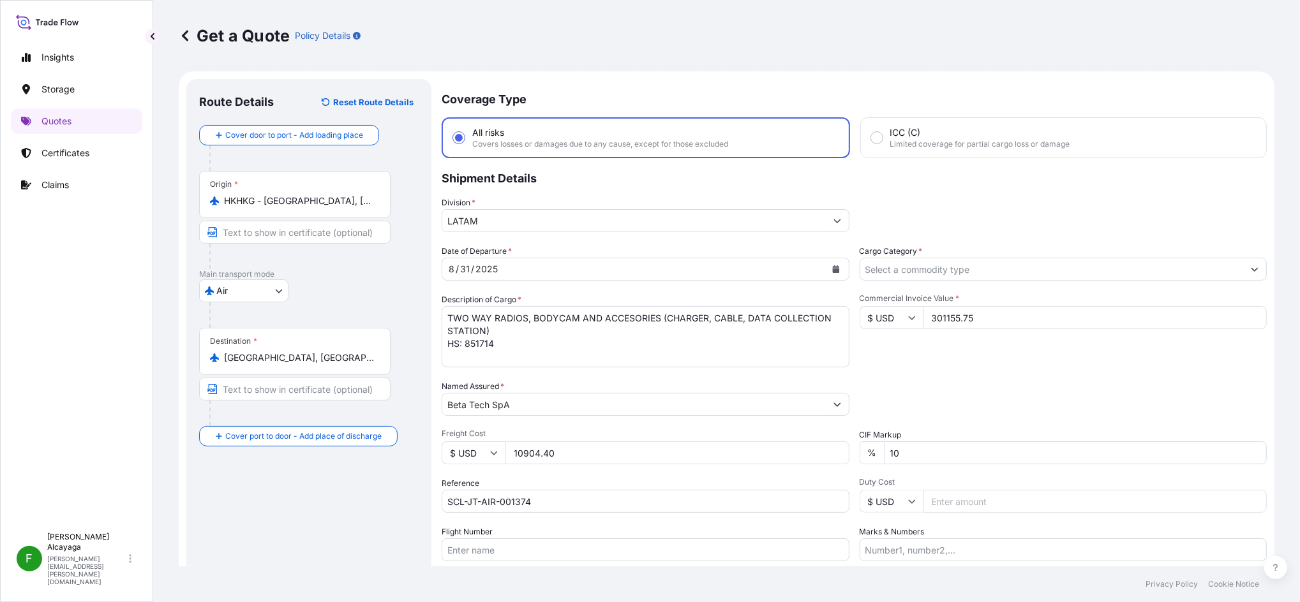
type input "301155.75"
click at [987, 339] on div "Commercial Invoice Value * $ USD 301155.75" at bounding box center [1063, 330] width 408 height 74
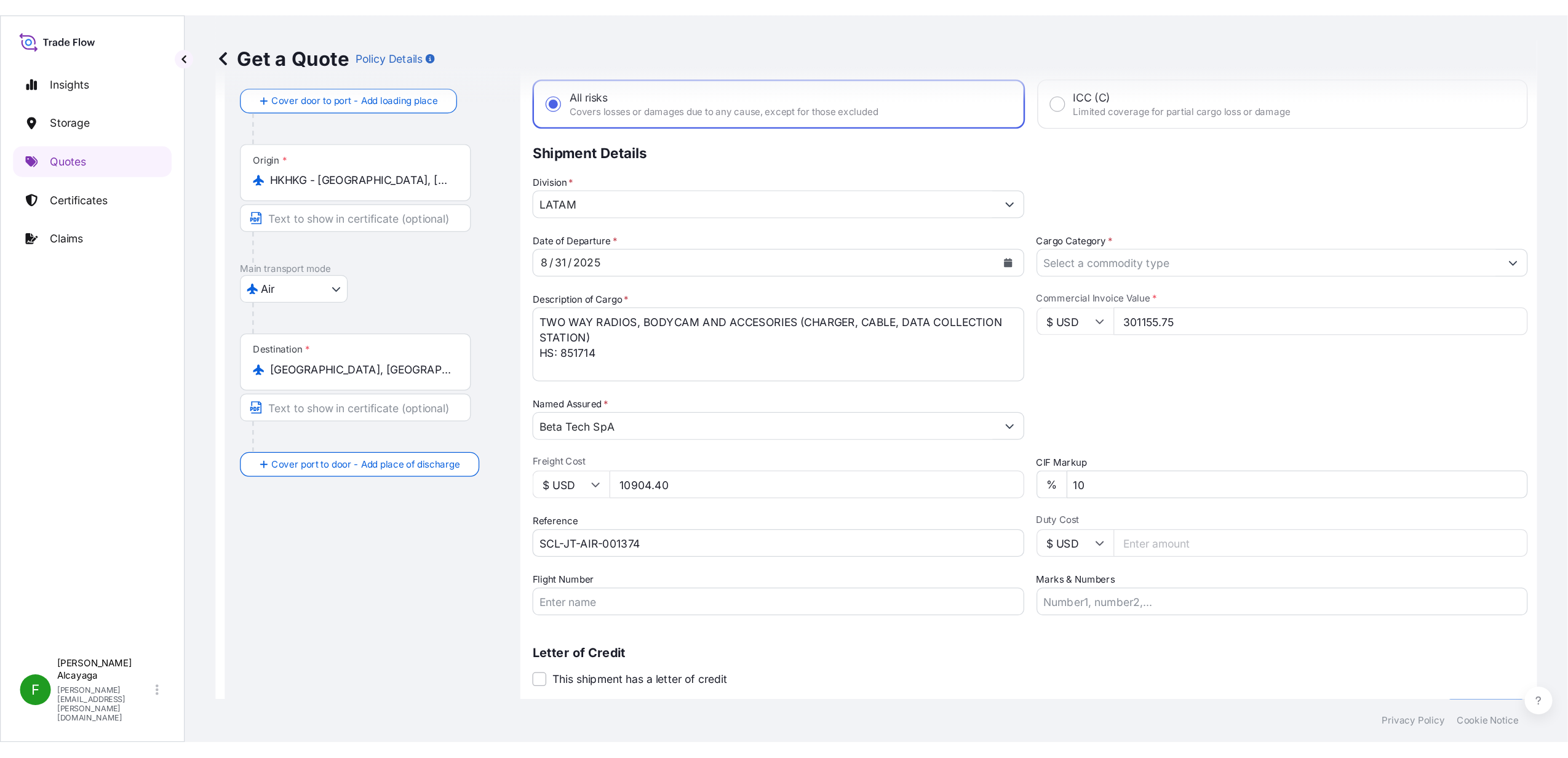
scroll to position [92, 0]
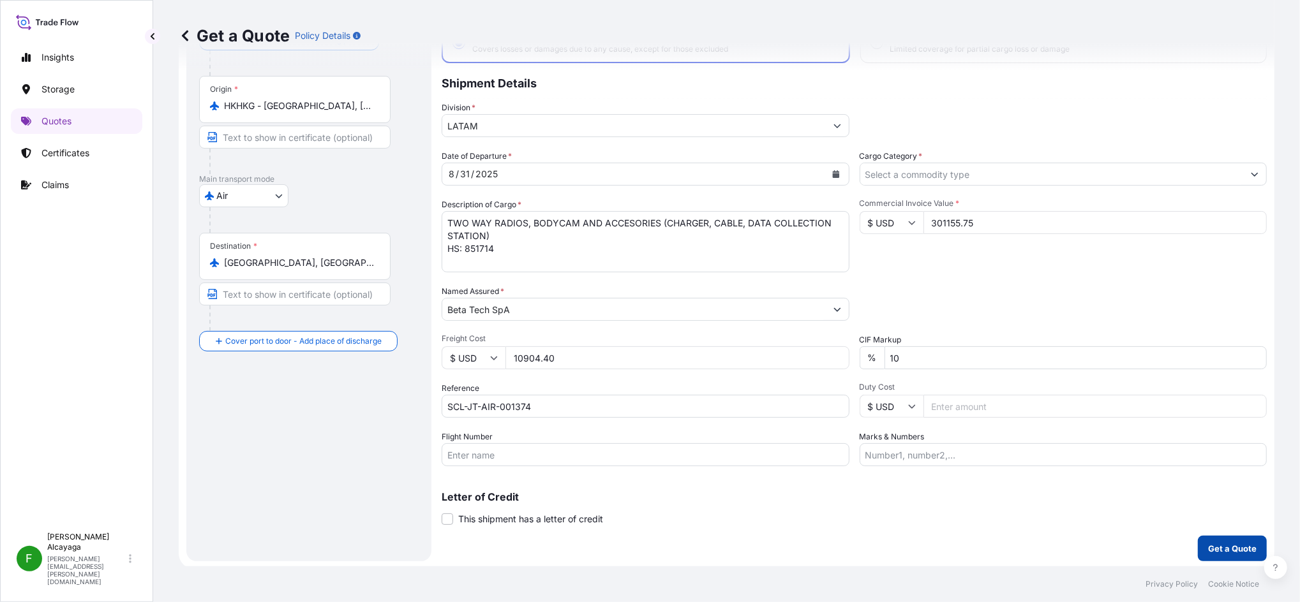
click at [1219, 551] on p "Get a Quote" at bounding box center [1232, 548] width 48 height 13
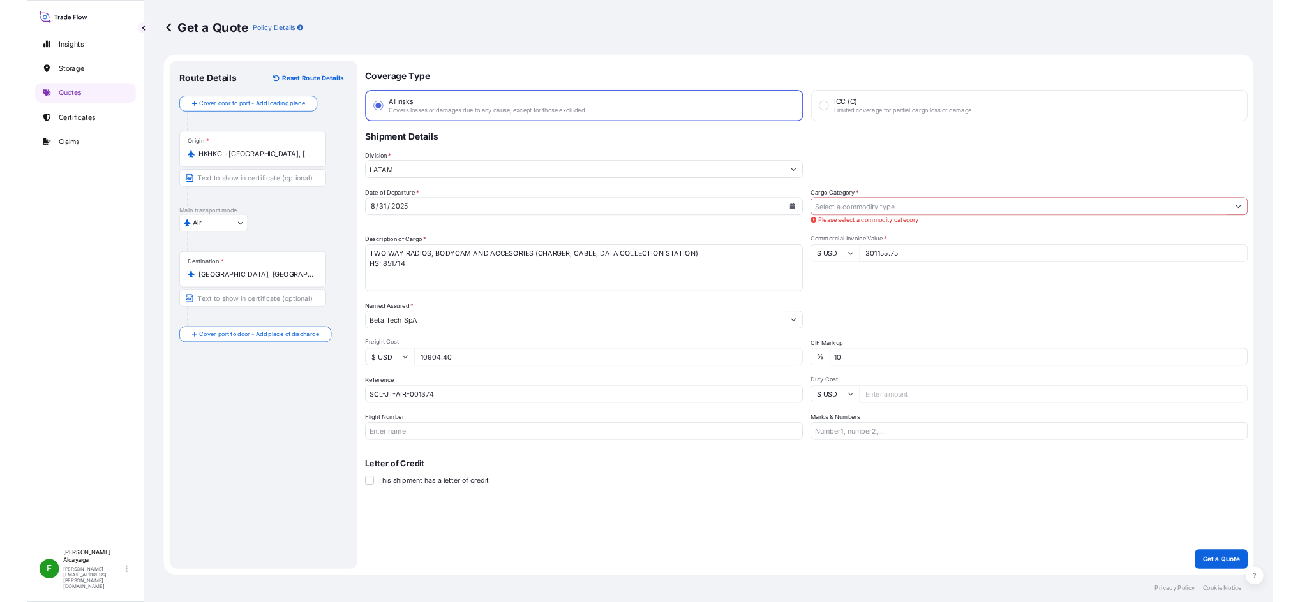
scroll to position [0, 0]
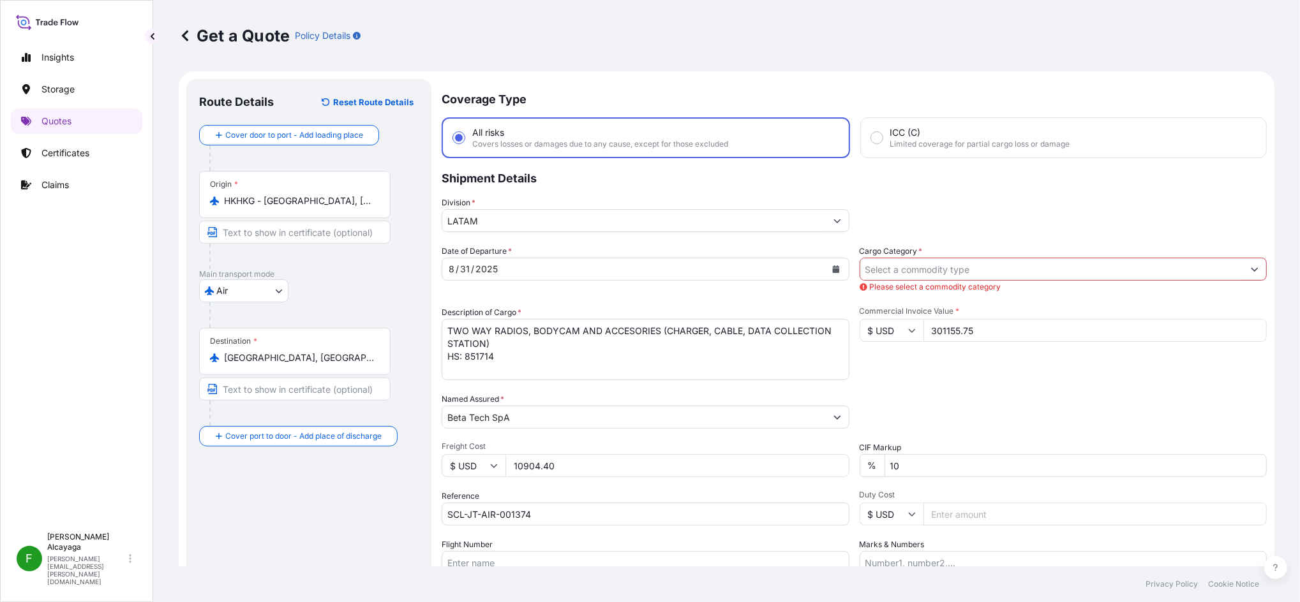
click at [905, 276] on input "Cargo Category *" at bounding box center [1051, 269] width 383 height 23
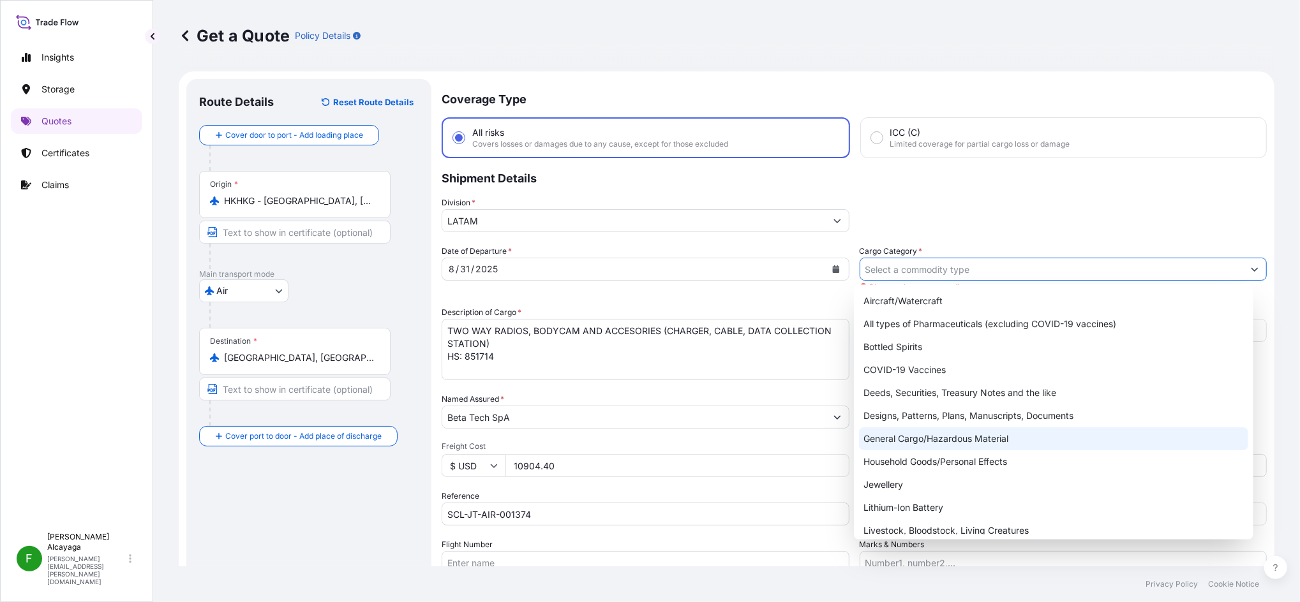
click at [1007, 441] on div "General Cargo/Hazardous Material" at bounding box center [1053, 438] width 389 height 23
type input "General Cargo/Hazardous Material"
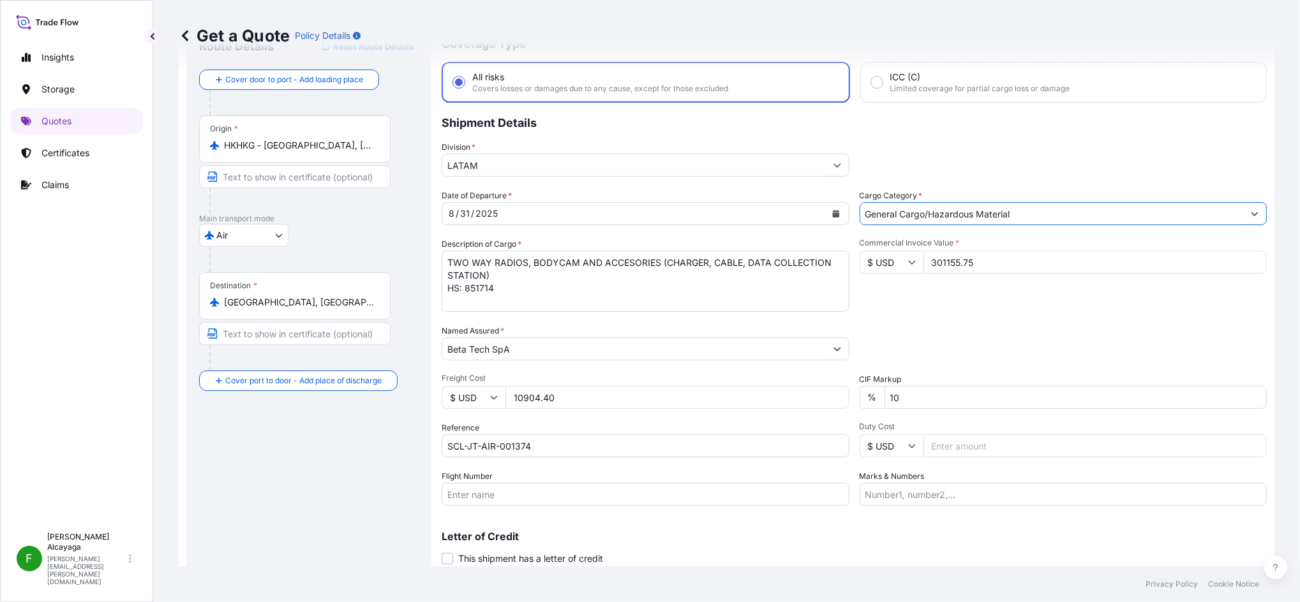
scroll to position [85, 0]
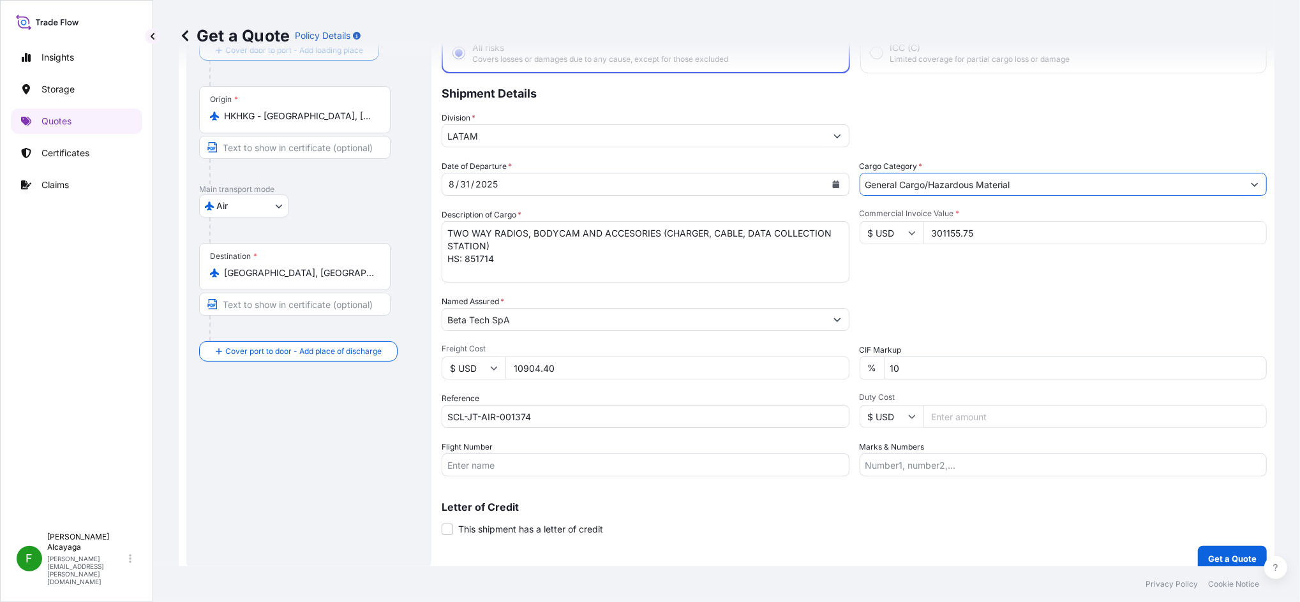
click at [643, 256] on textarea "TWO WAY RADIOS, BODYCAM AND ACCESORIES (CHARGER, CABLE, DATA COLLECTION STATION…" at bounding box center [645, 251] width 408 height 61
click at [1004, 299] on div "Packing Category Type to search a container mode Please select a primary mode o…" at bounding box center [1063, 313] width 408 height 36
click at [544, 410] on input "SCL-JT-AIR-001374" at bounding box center [645, 416] width 408 height 23
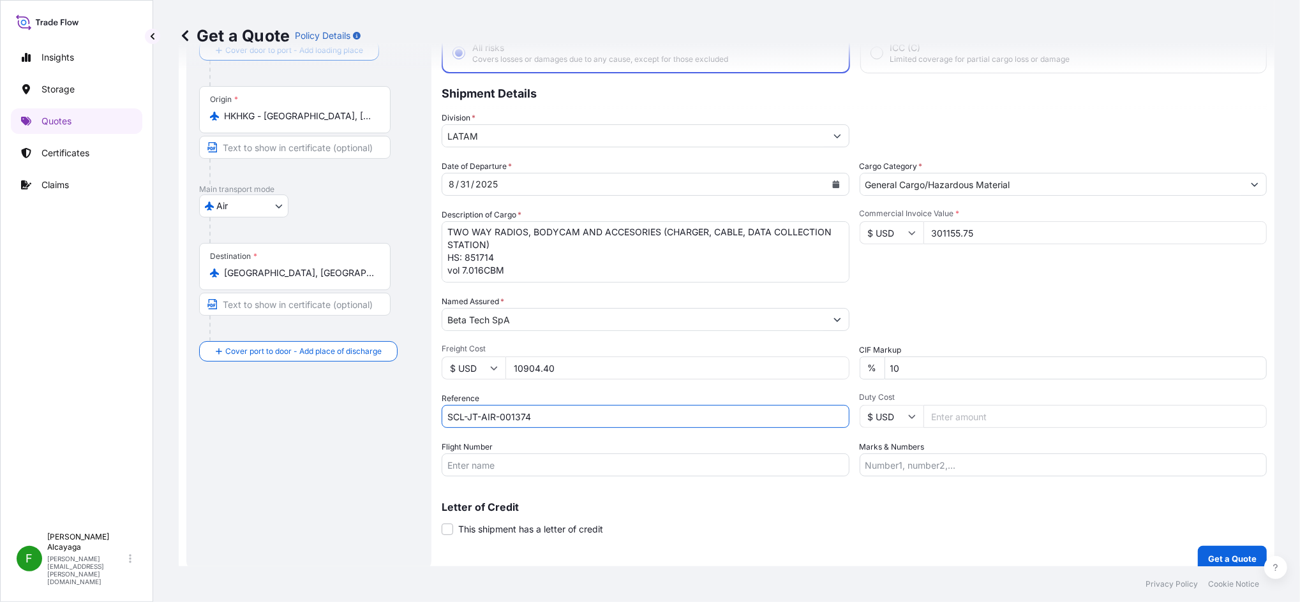
click at [544, 410] on input "SCL-JT-AIR-001374" at bounding box center [645, 416] width 408 height 23
click at [575, 232] on textarea "TWO WAY RADIOS, BODYCAM AND ACCESORIES (CHARGER, CABLE, DATA COLLECTION STATION…" at bounding box center [645, 251] width 408 height 61
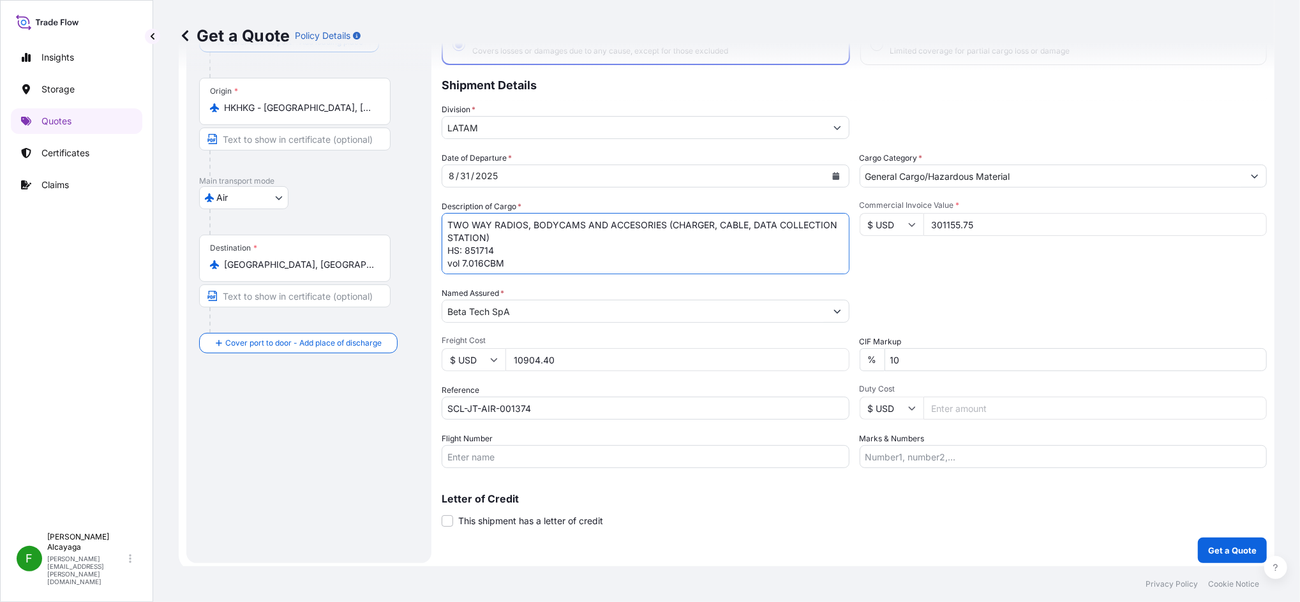
scroll to position [95, 0]
type textarea "TWO WAY RADIOS, BODYCAMS AND ACCESORIES (CHARGER, CABLE, DATA COLLECTION STATIO…"
click at [1219, 544] on p "Get a Quote" at bounding box center [1232, 548] width 48 height 13
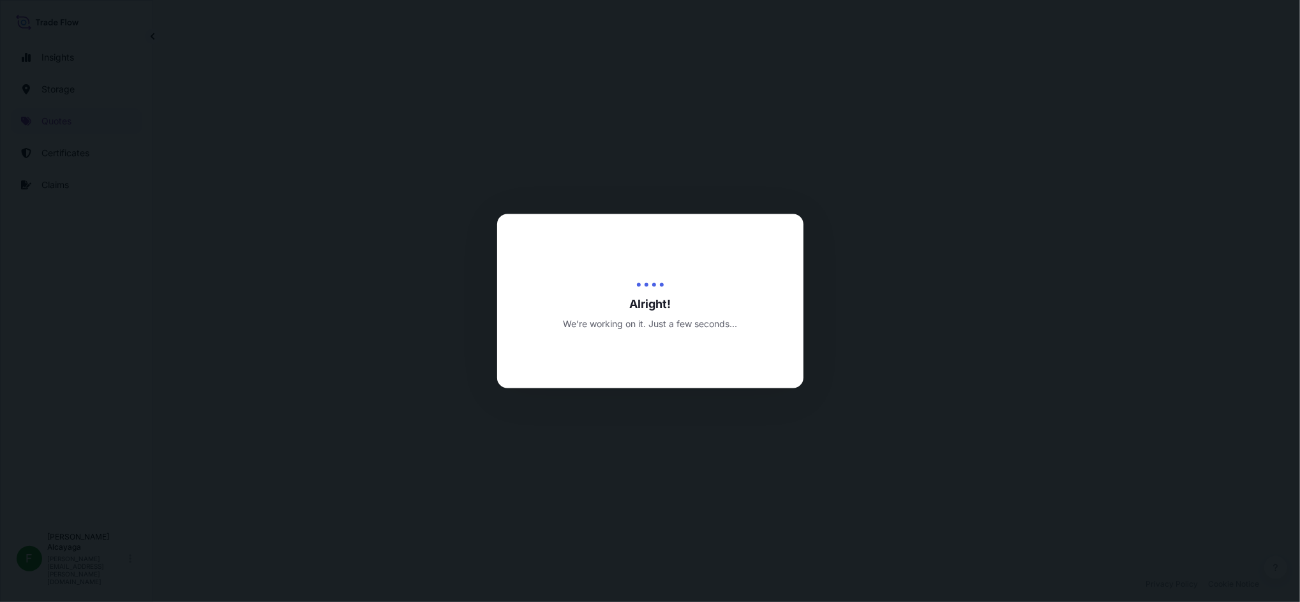
select select "Air"
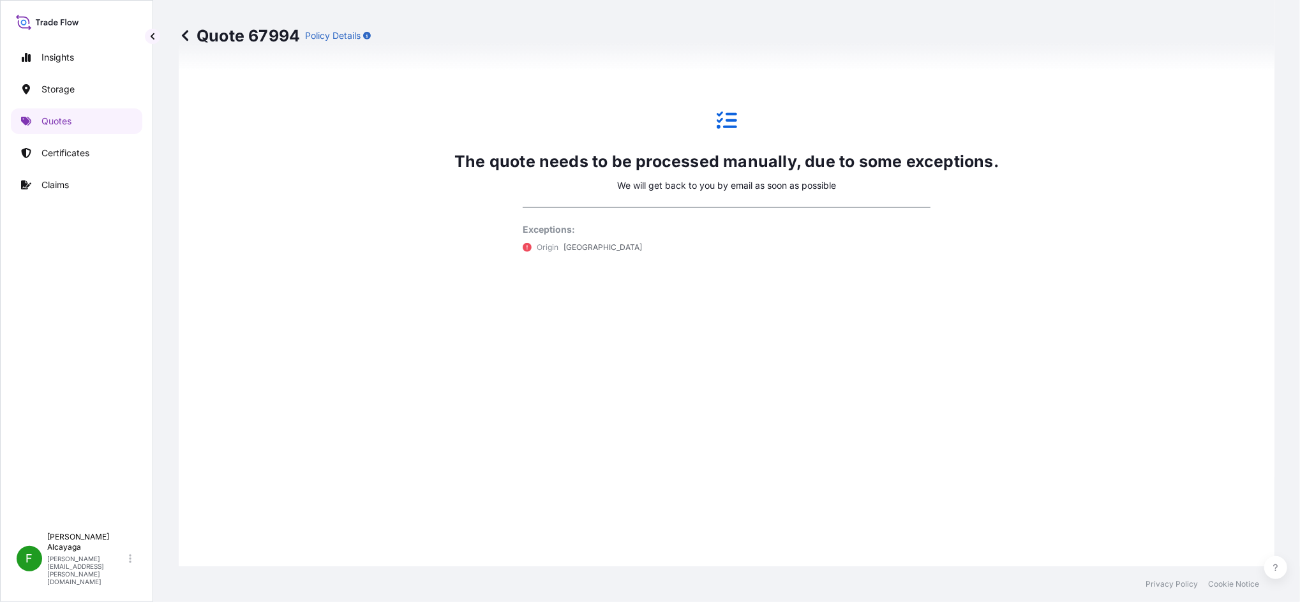
scroll to position [926, 0]
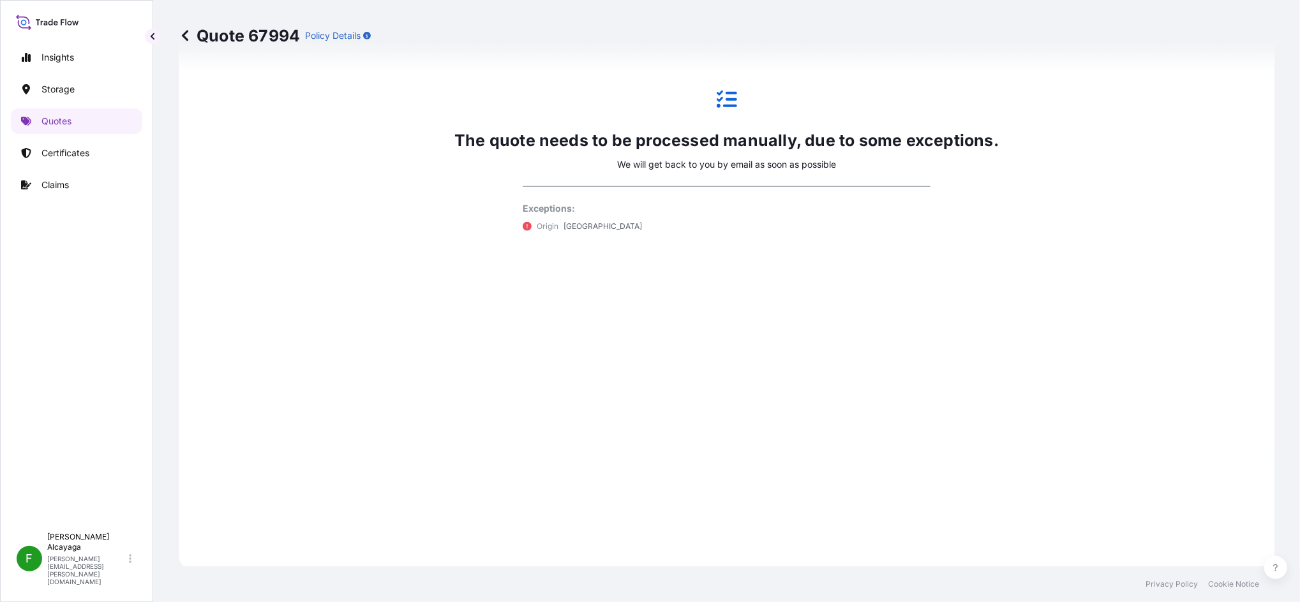
click at [544, 221] on p "Origin" at bounding box center [548, 226] width 22 height 13
drag, startPoint x: 544, startPoint y: 221, endPoint x: 522, endPoint y: 219, distance: 21.7
click at [522, 222] on icon at bounding box center [526, 226] width 9 height 9
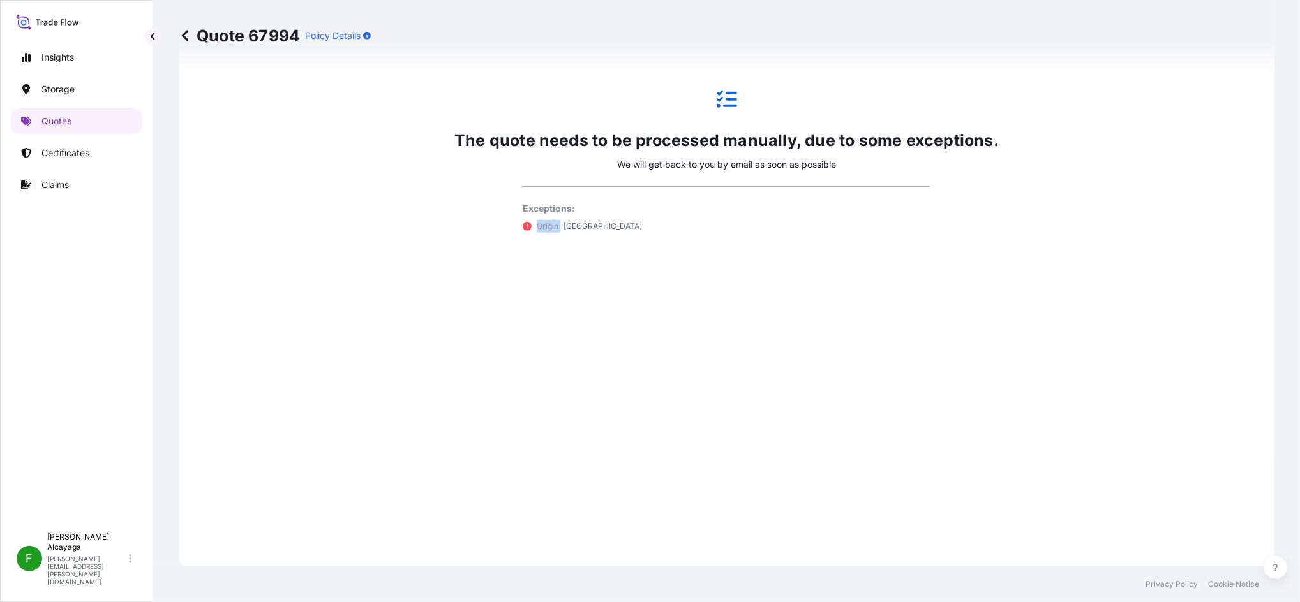
click at [522, 222] on icon at bounding box center [526, 226] width 9 height 9
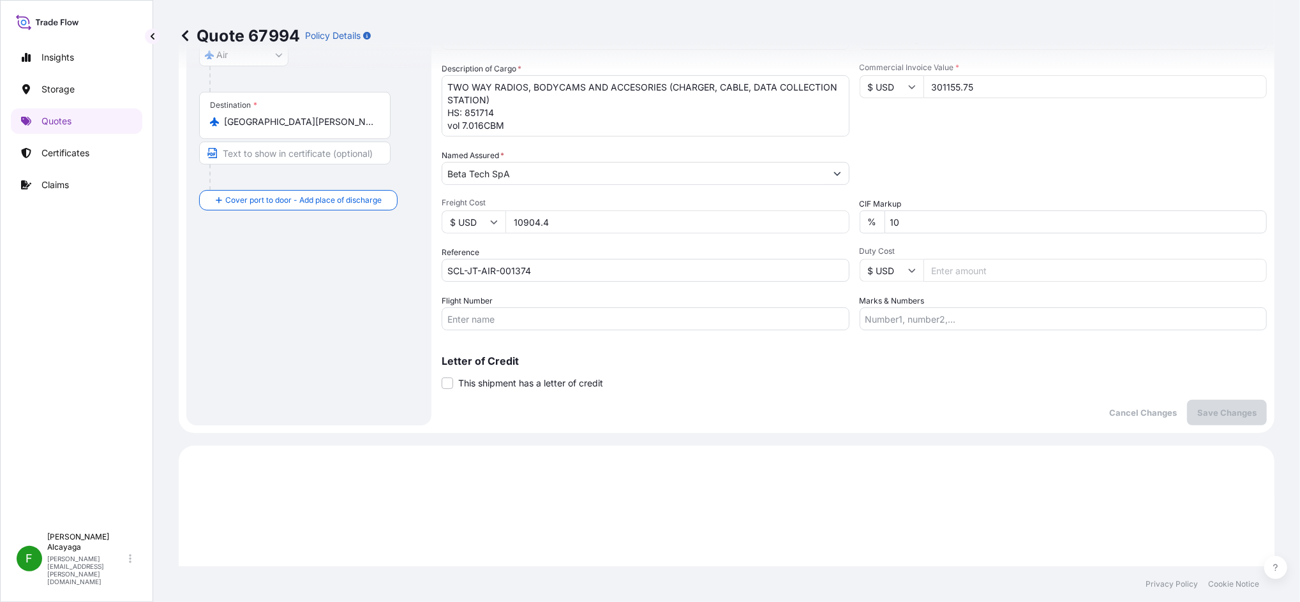
scroll to position [255, 0]
